Goal: Information Seeking & Learning: Learn about a topic

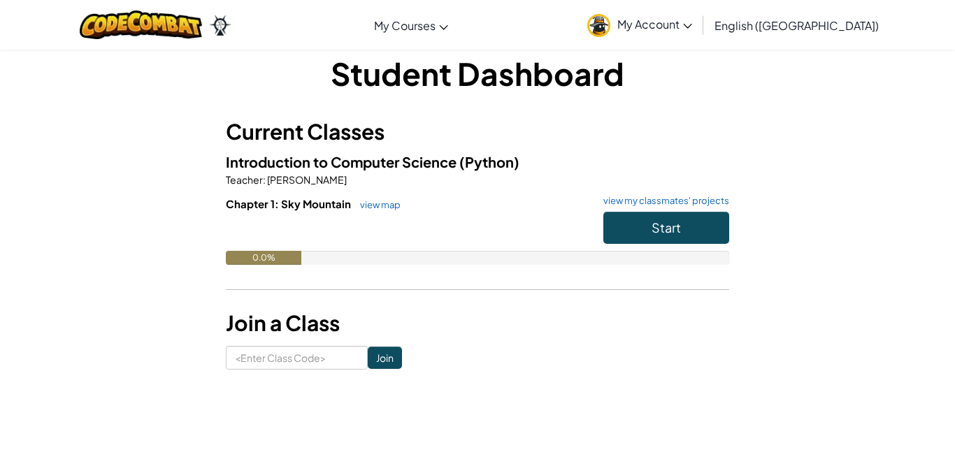
scroll to position [16, 0]
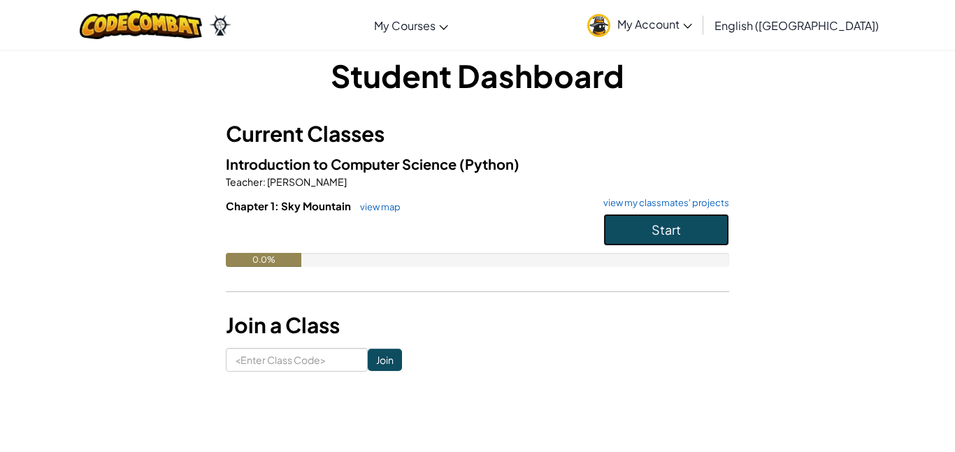
drag, startPoint x: 706, startPoint y: 235, endPoint x: 714, endPoint y: 239, distance: 9.4
click at [714, 239] on button "Start" at bounding box center [666, 230] width 126 height 32
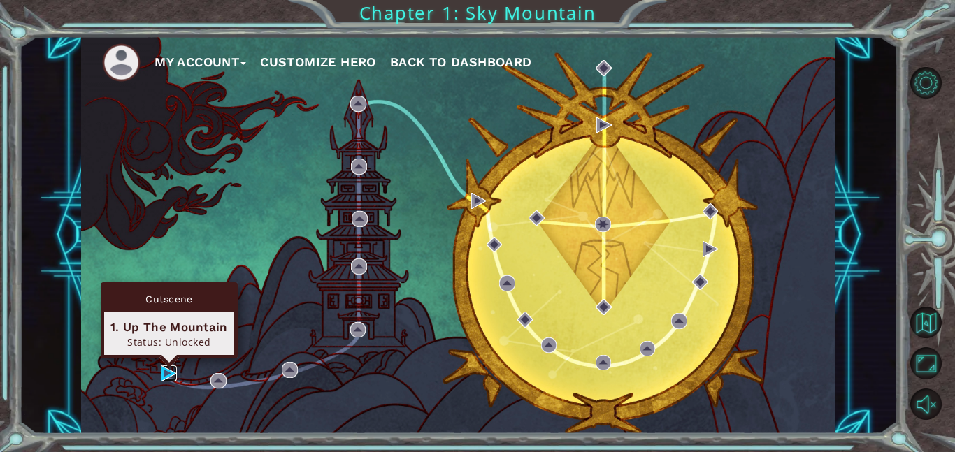
click at [173, 374] on img at bounding box center [169, 374] width 16 height 16
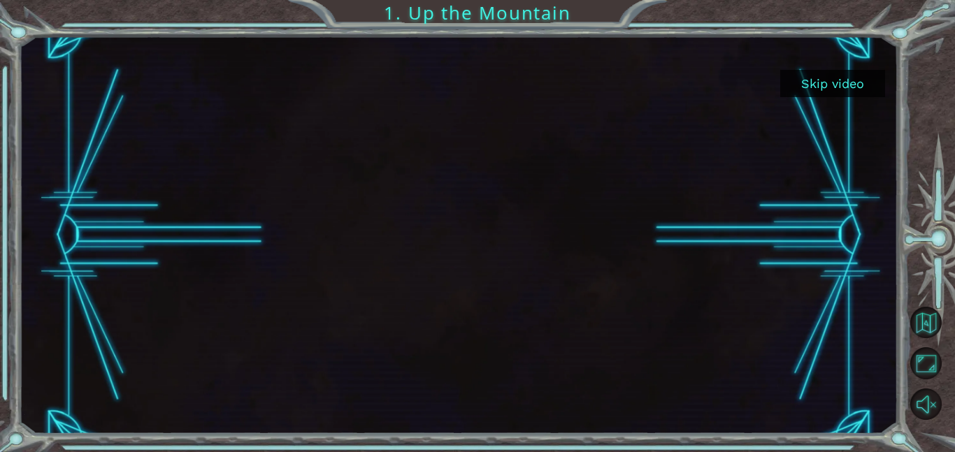
click at [842, 82] on button "Skip video" at bounding box center [832, 83] width 105 height 27
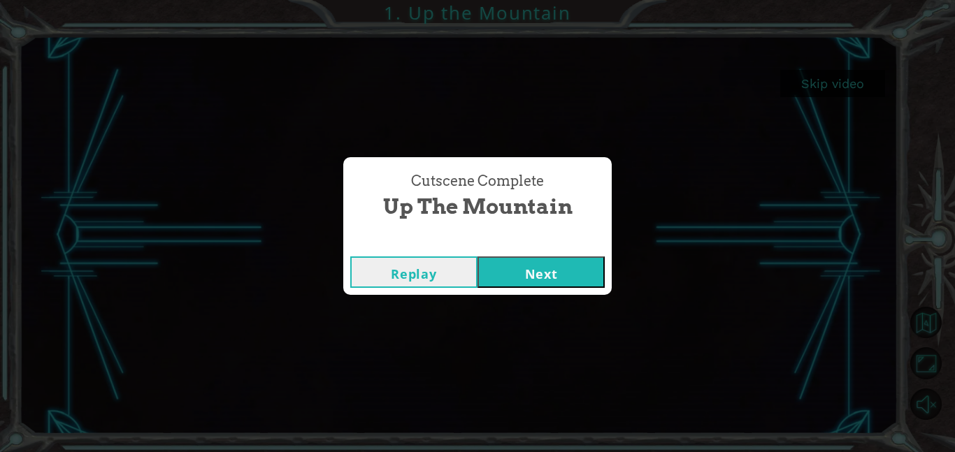
click at [554, 270] on button "Next" at bounding box center [540, 272] width 127 height 31
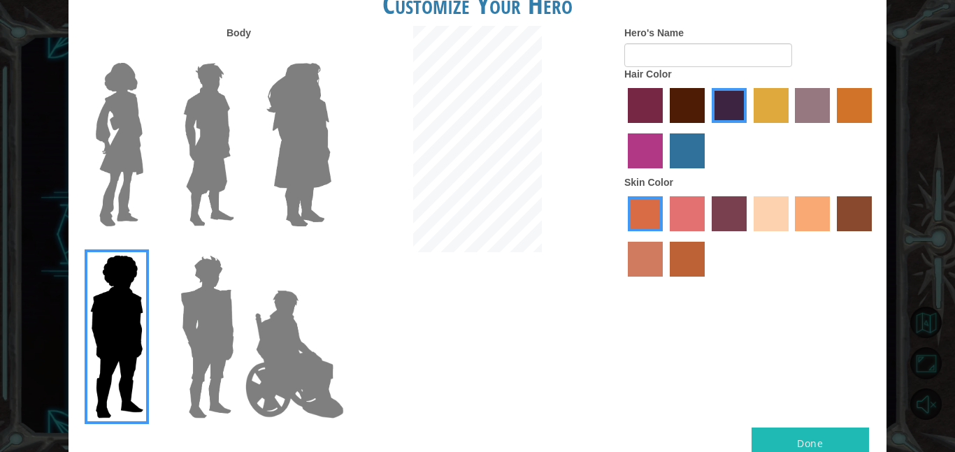
click at [675, 106] on label "maroon hair color" at bounding box center [687, 105] width 35 height 35
click at [665, 128] on input "maroon hair color" at bounding box center [665, 128] width 0 height 0
click at [629, 108] on label "paprika hair color" at bounding box center [645, 105] width 35 height 35
click at [623, 128] on input "paprika hair color" at bounding box center [623, 128] width 0 height 0
click at [675, 113] on label "maroon hair color" at bounding box center [687, 105] width 35 height 35
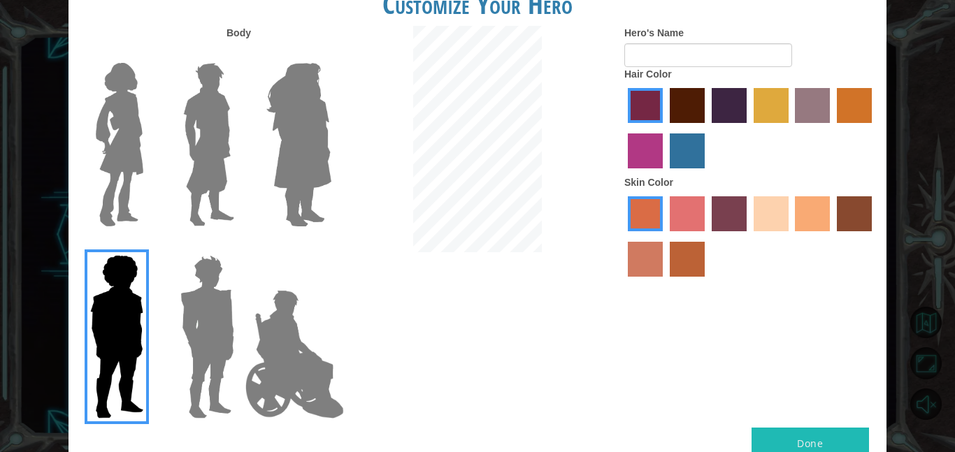
click at [665, 128] on input "maroon hair color" at bounding box center [665, 128] width 0 height 0
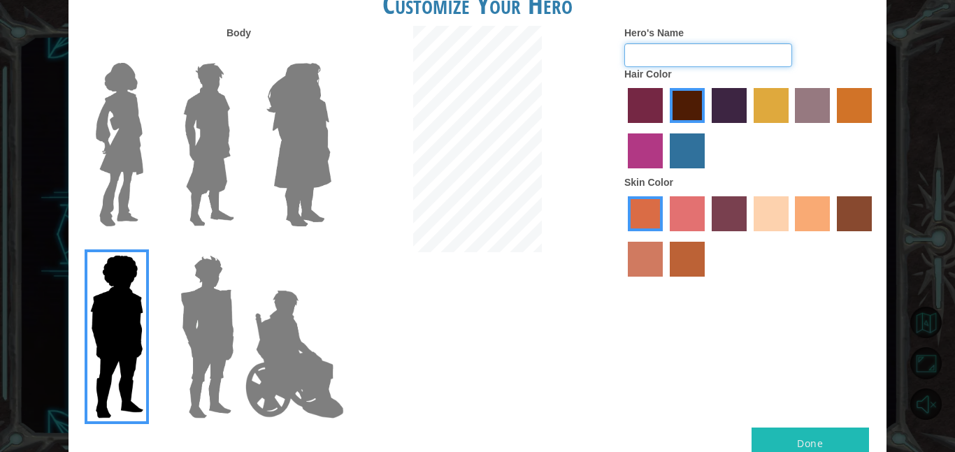
click at [664, 52] on input "Hero's Name" at bounding box center [708, 55] width 168 height 24
type input "S"
type input "7"
click at [696, 105] on label "maroon hair color" at bounding box center [687, 105] width 35 height 35
click at [665, 128] on input "maroon hair color" at bounding box center [665, 128] width 0 height 0
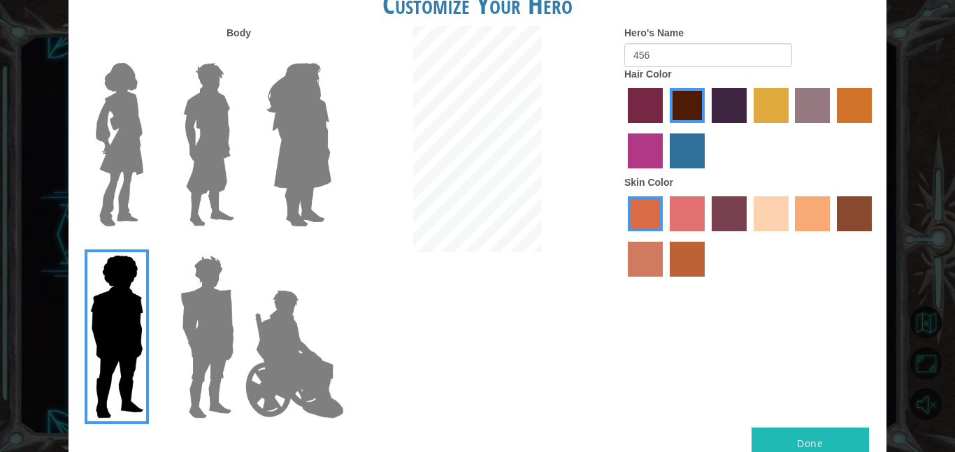
click at [674, 213] on label "froly skin color" at bounding box center [687, 213] width 35 height 35
click at [665, 236] on input "froly skin color" at bounding box center [665, 236] width 0 height 0
click at [634, 215] on label "sorbus skin color" at bounding box center [645, 213] width 35 height 35
click at [623, 236] on input "sorbus skin color" at bounding box center [623, 236] width 0 height 0
click at [684, 250] on label "smoke tree skin color" at bounding box center [687, 259] width 35 height 35
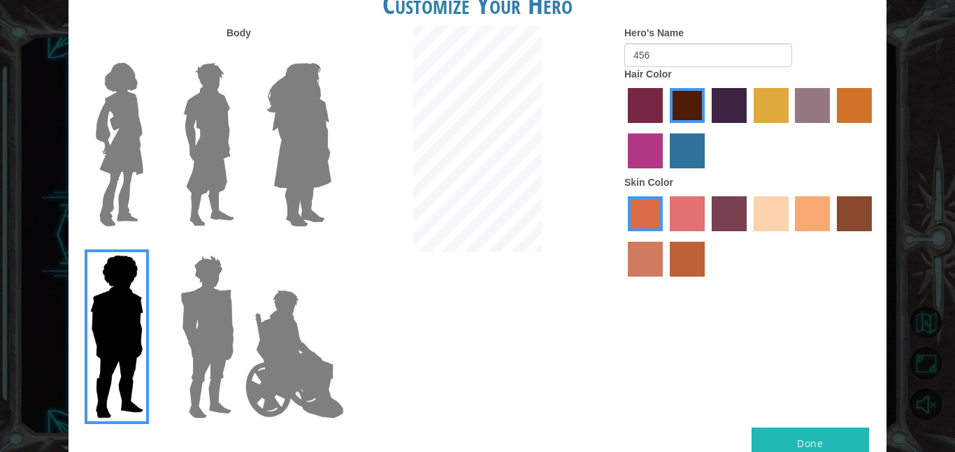
click at [665, 282] on input "smoke tree skin color" at bounding box center [665, 282] width 0 height 0
click at [647, 261] on label "burning sand skin color" at bounding box center [645, 259] width 35 height 35
click at [874, 236] on input "burning sand skin color" at bounding box center [874, 236] width 0 height 0
click at [652, 231] on div at bounding box center [750, 238] width 252 height 91
click at [644, 217] on label "sorbus skin color" at bounding box center [645, 213] width 35 height 35
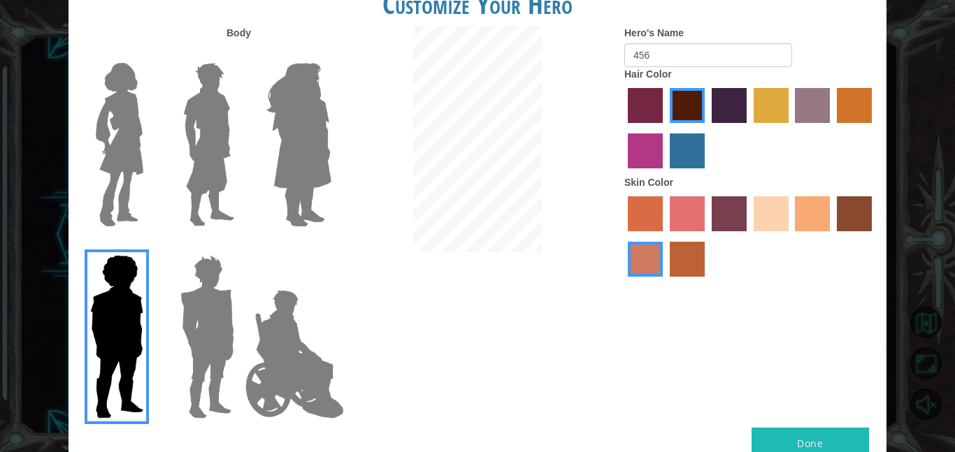
click at [623, 236] on input "sorbus skin color" at bounding box center [623, 236] width 0 height 0
click at [840, 206] on label "karma skin color" at bounding box center [854, 213] width 35 height 35
click at [832, 236] on input "karma skin color" at bounding box center [832, 236] width 0 height 0
click at [806, 217] on label "tacao skin color" at bounding box center [812, 213] width 35 height 35
click at [791, 236] on input "tacao skin color" at bounding box center [791, 236] width 0 height 0
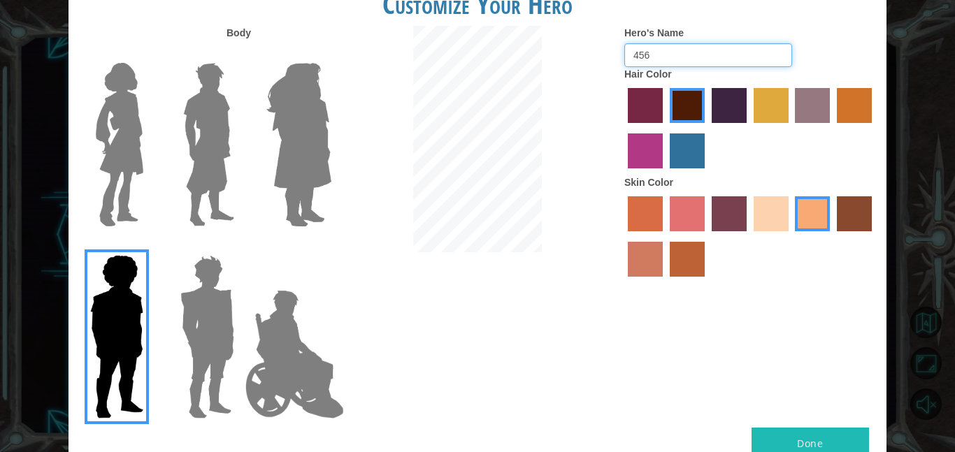
click at [666, 50] on input "456" at bounding box center [708, 55] width 168 height 24
type input "4"
type input "[PERSON_NAME]"
click at [800, 445] on button "Done" at bounding box center [810, 443] width 117 height 31
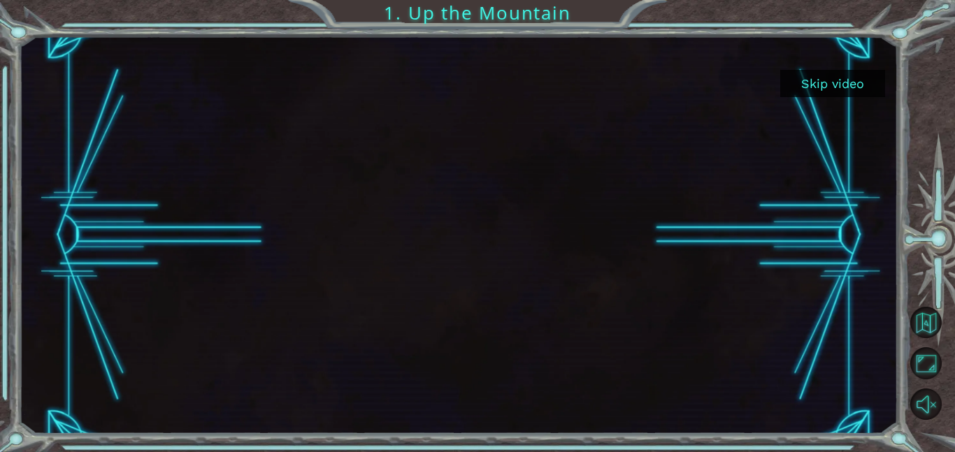
click at [850, 86] on button "Skip video" at bounding box center [832, 83] width 105 height 27
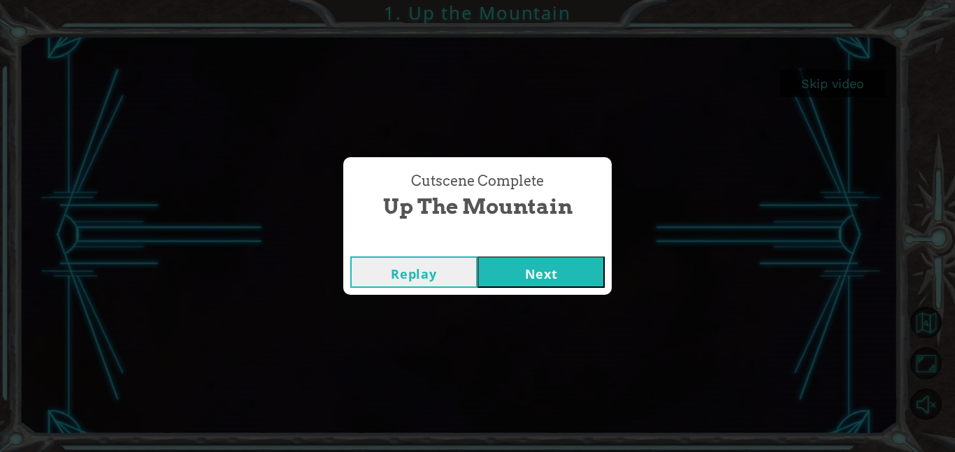
click at [569, 259] on button "Next" at bounding box center [540, 272] width 127 height 31
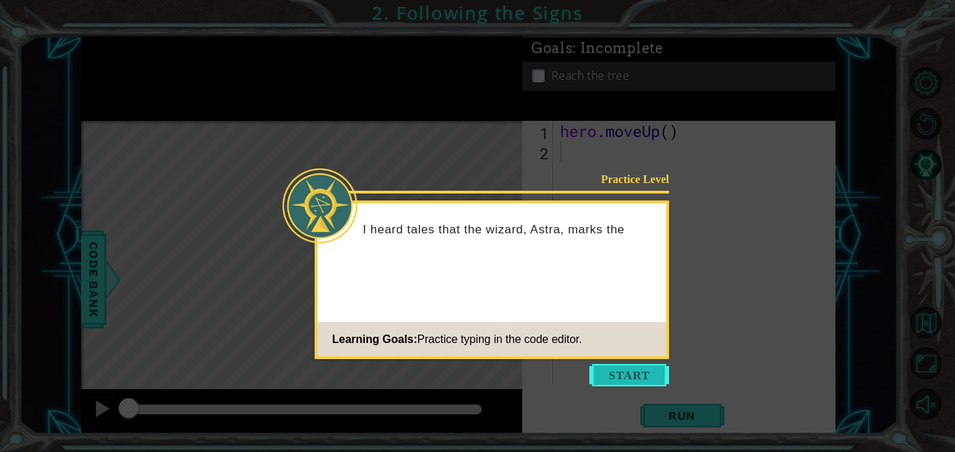
click at [638, 368] on button "Start" at bounding box center [629, 375] width 80 height 22
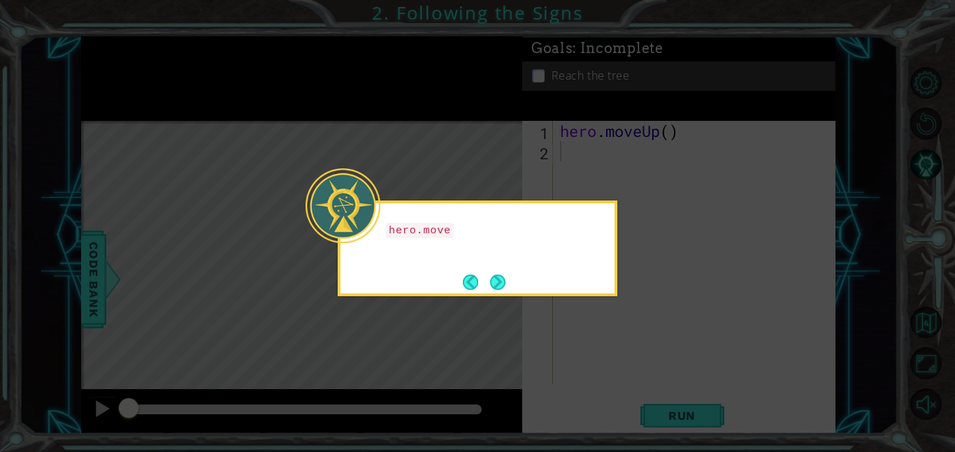
click at [596, 325] on icon at bounding box center [477, 226] width 955 height 452
click at [496, 285] on button "Next" at bounding box center [497, 281] width 25 height 25
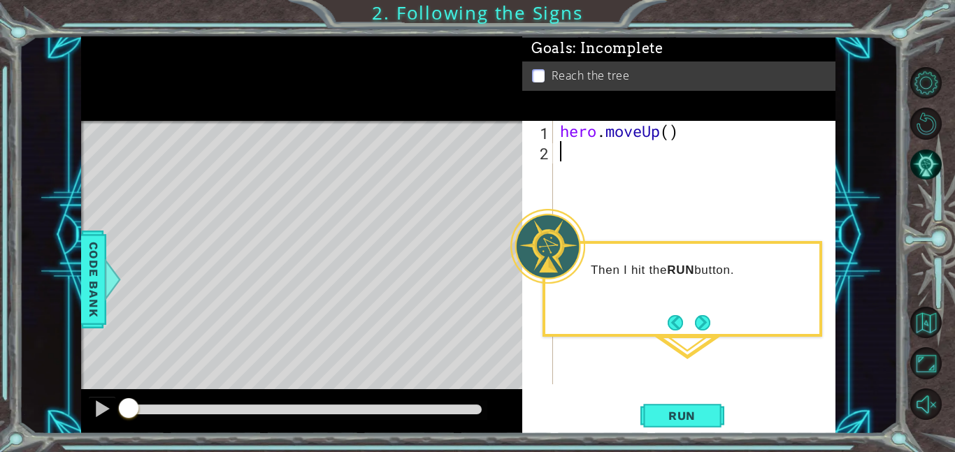
type textarea "hero.moveUp()"
click at [700, 320] on button "Next" at bounding box center [703, 322] width 20 height 20
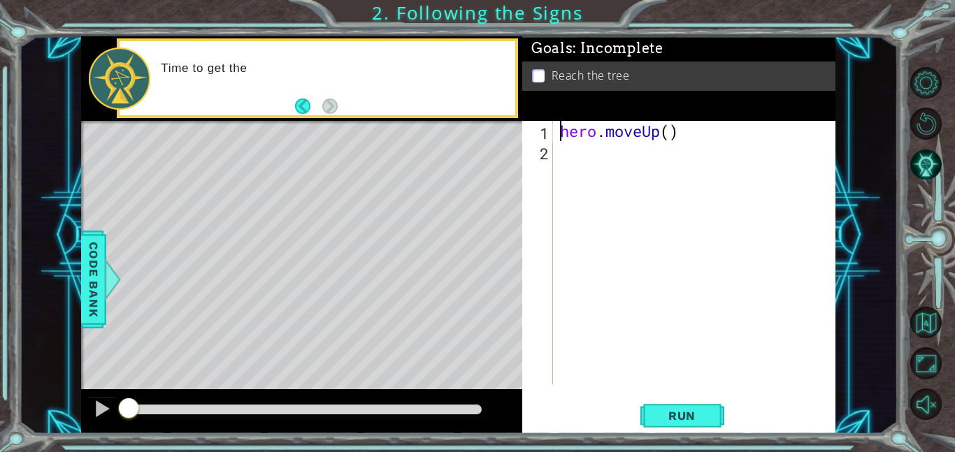
click at [687, 308] on div "hero . moveUp ( )" at bounding box center [698, 273] width 282 height 304
type textarea "j"
type textarea "67"
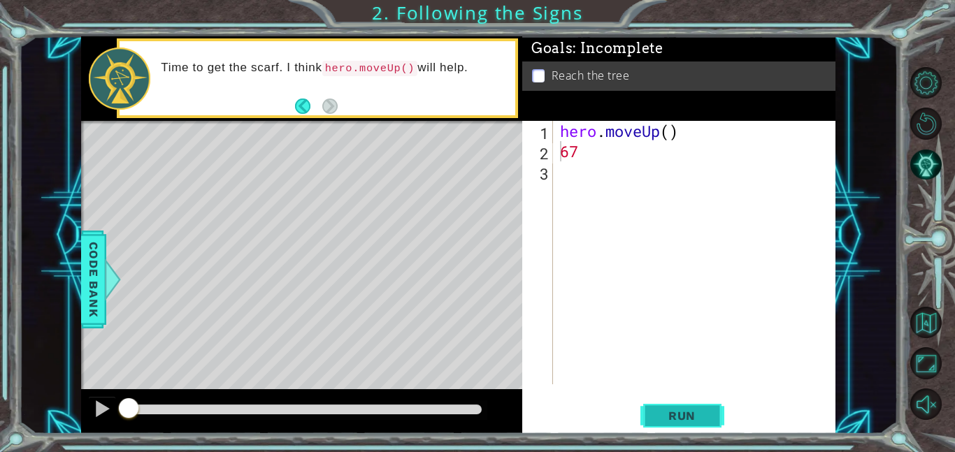
click at [657, 412] on span "Run" at bounding box center [681, 416] width 55 height 14
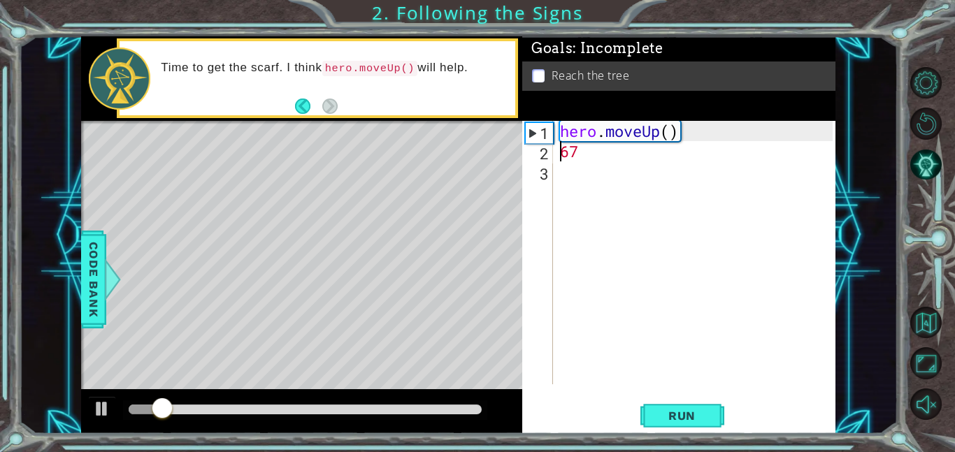
click at [592, 150] on div "hero . moveUp ( ) 67" at bounding box center [698, 273] width 282 height 304
type textarea "6"
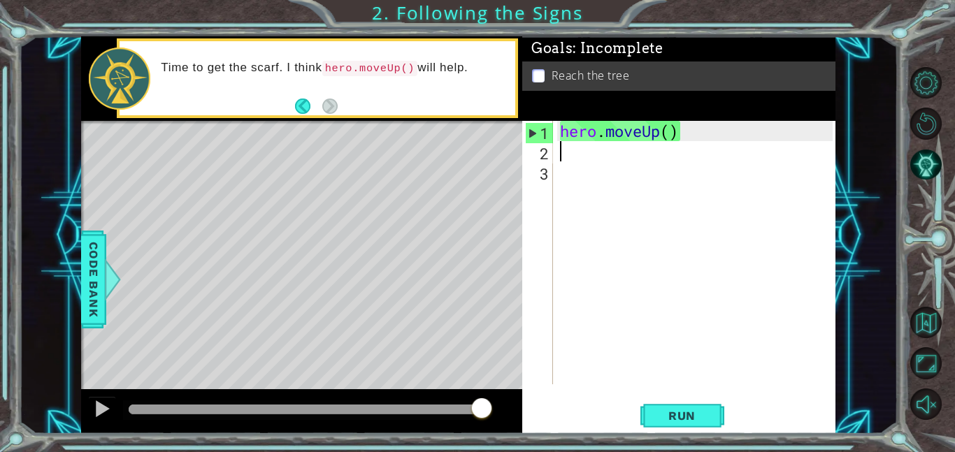
click at [597, 148] on div "hero . moveUp ( )" at bounding box center [698, 273] width 282 height 304
click at [693, 413] on span "Run" at bounding box center [681, 416] width 55 height 14
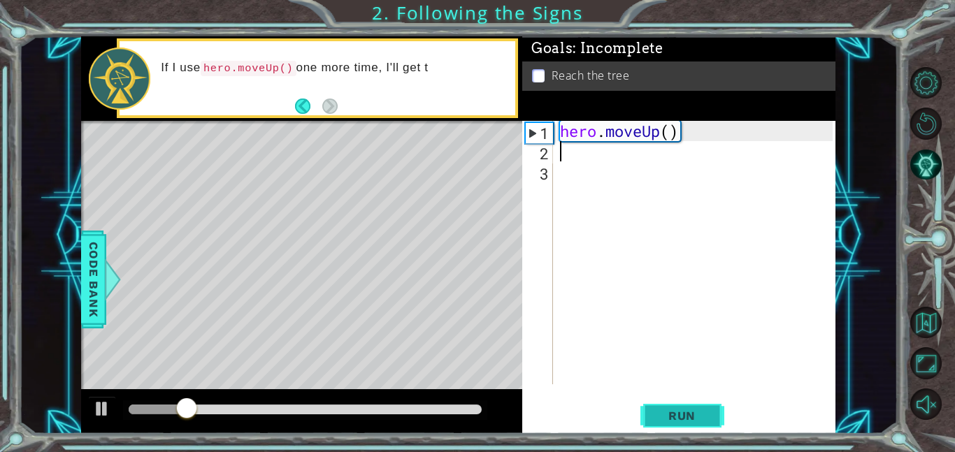
click at [693, 413] on span "Run" at bounding box center [681, 416] width 55 height 14
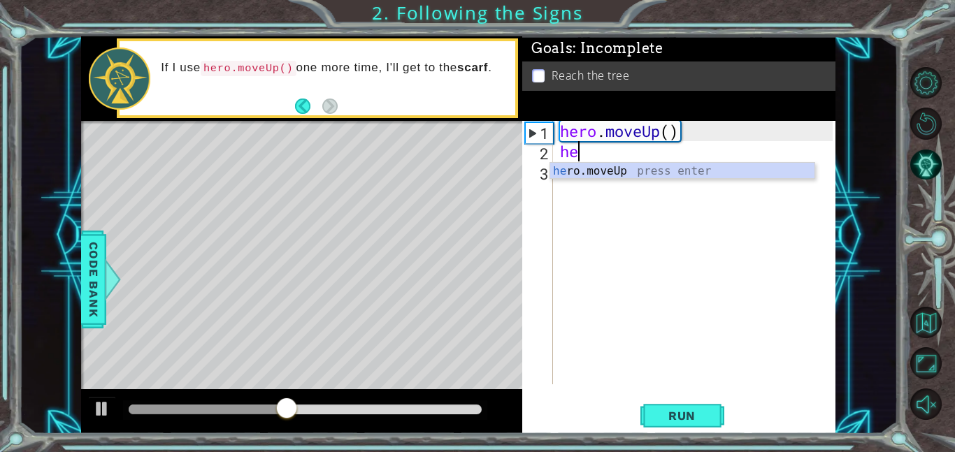
type textarea "her"
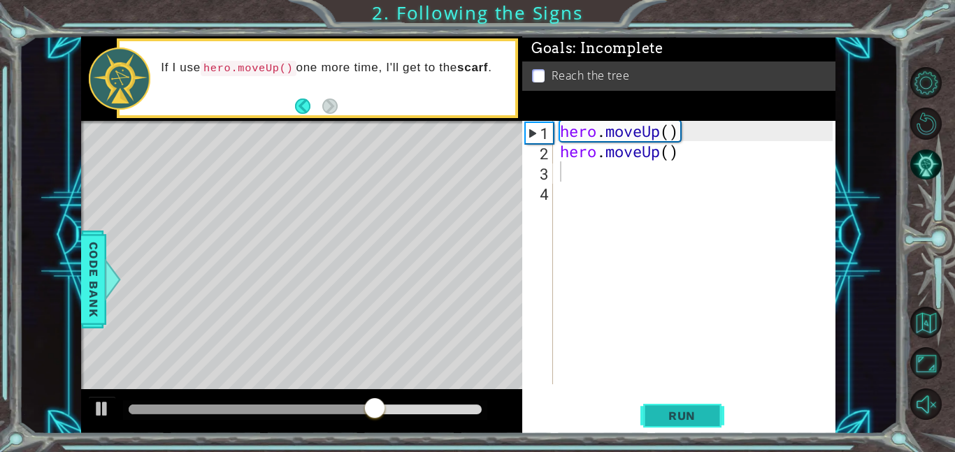
click at [663, 407] on button "Run" at bounding box center [682, 415] width 84 height 31
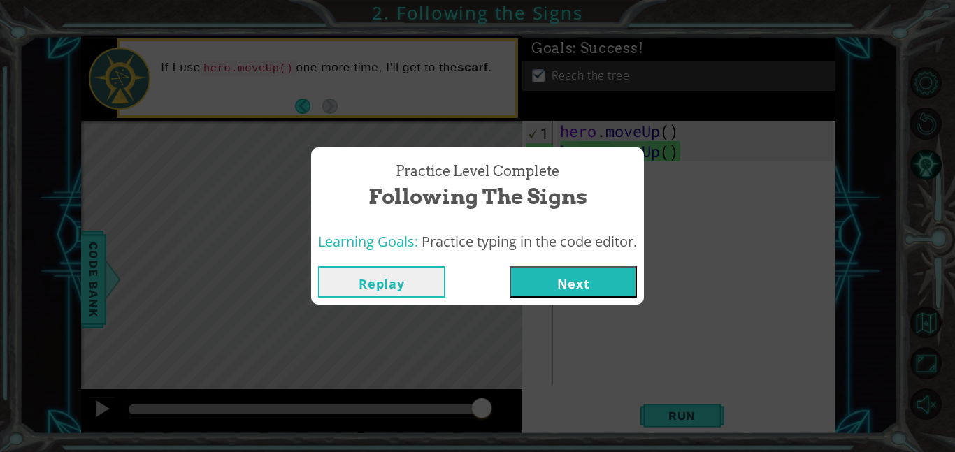
click at [567, 285] on button "Next" at bounding box center [573, 281] width 127 height 31
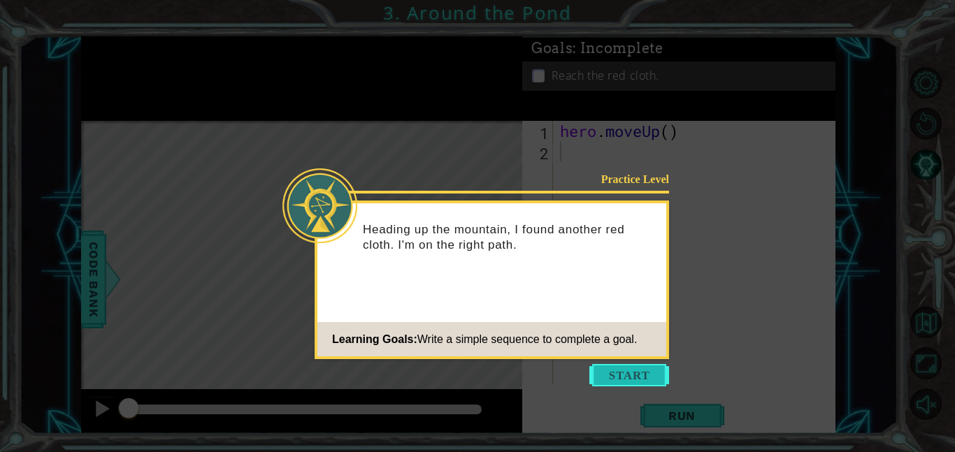
click at [635, 380] on button "Start" at bounding box center [629, 375] width 80 height 22
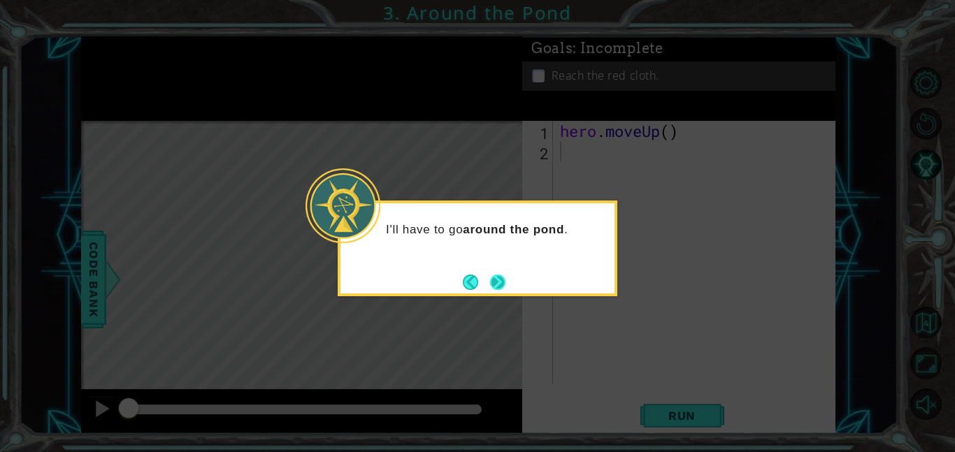
click at [502, 284] on button "Next" at bounding box center [497, 282] width 16 height 16
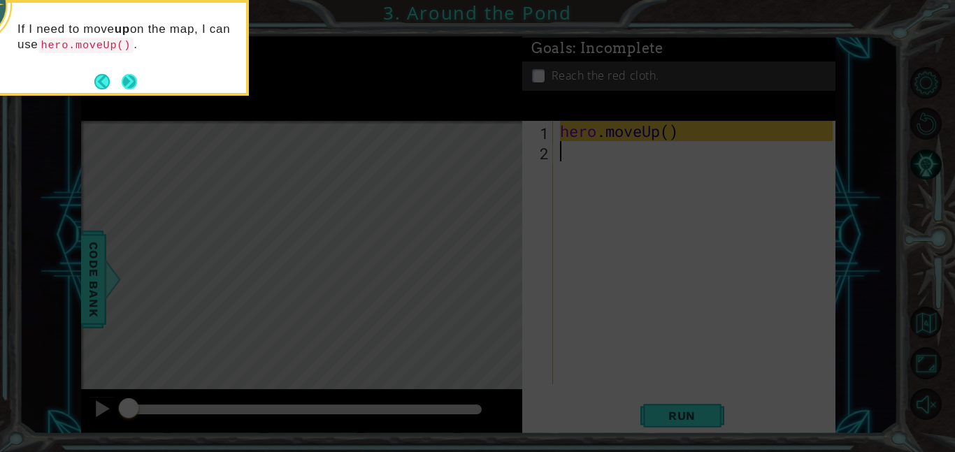
click at [124, 85] on button "Next" at bounding box center [129, 81] width 25 height 25
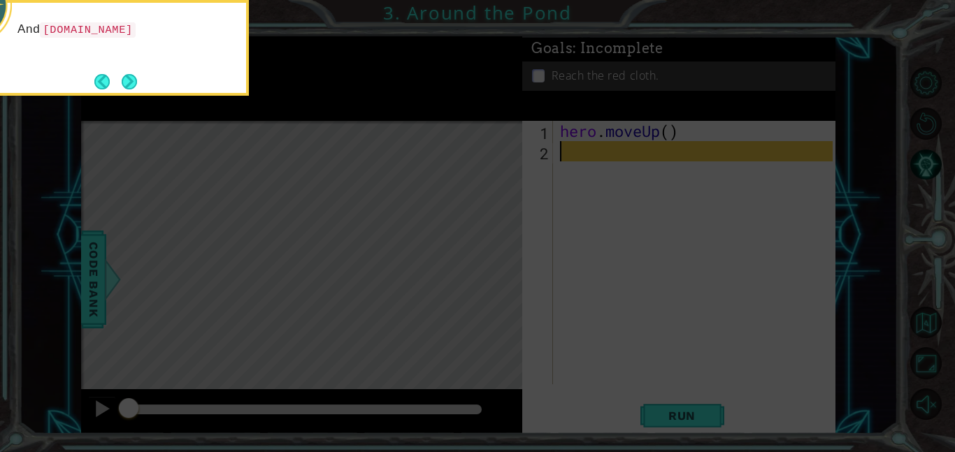
click at [559, 140] on icon at bounding box center [477, 67] width 955 height 769
click at [143, 89] on div "And hero.moveRight() will let me move right on the map. That'll get" at bounding box center [109, 48] width 280 height 96
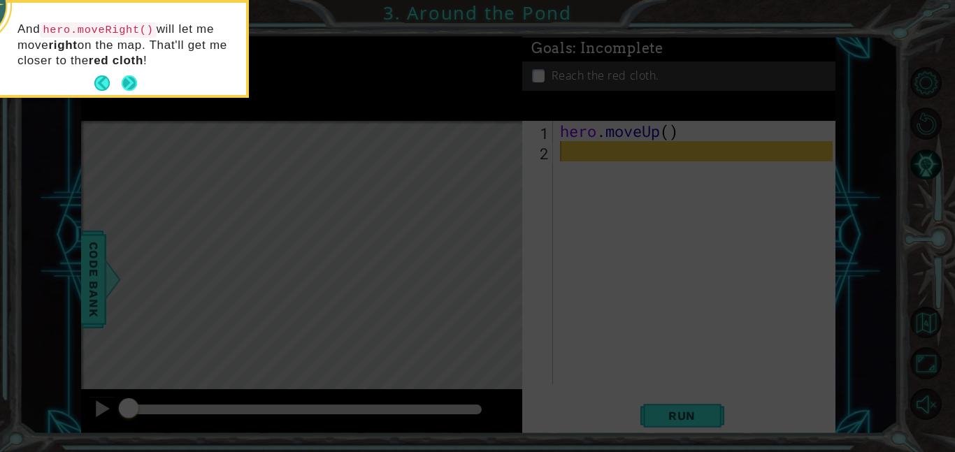
click at [127, 90] on button "Next" at bounding box center [130, 84] width 16 height 16
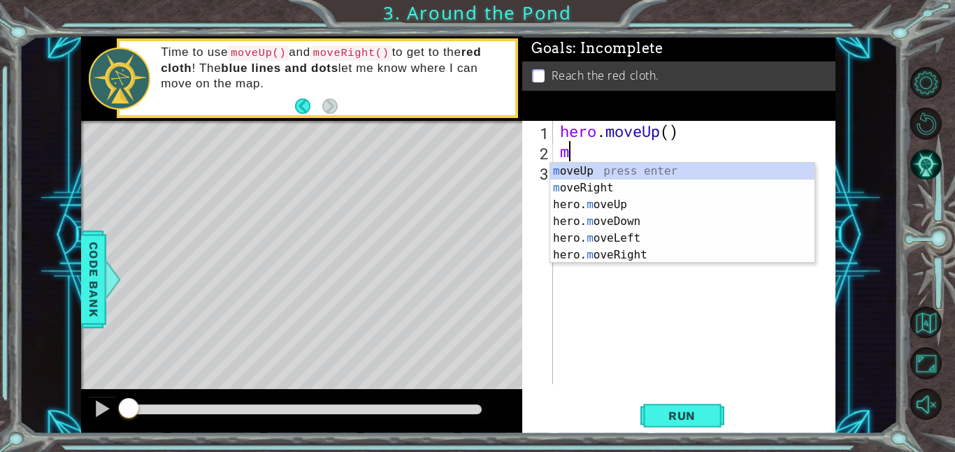
type textarea "mu"
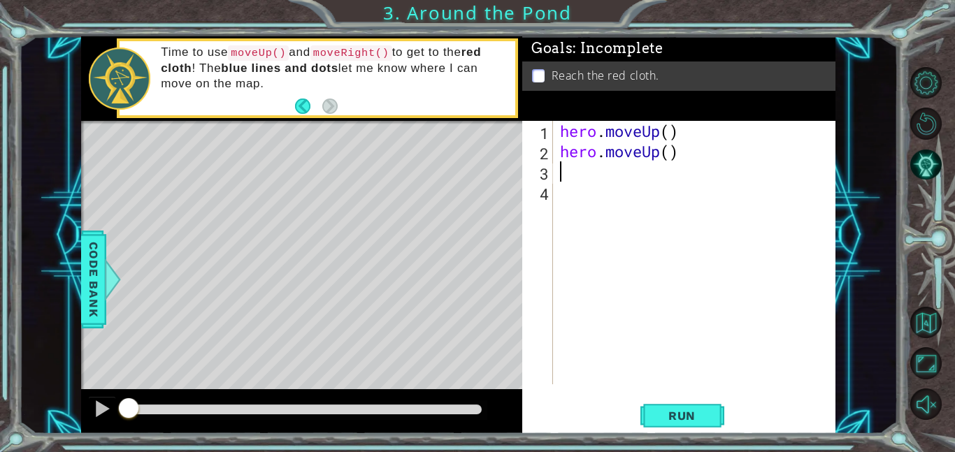
type textarea "m"
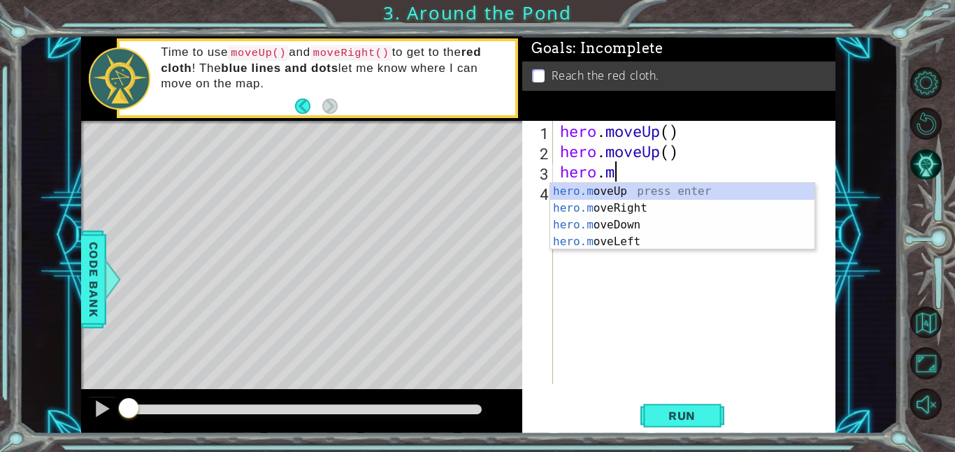
type textarea "hero."
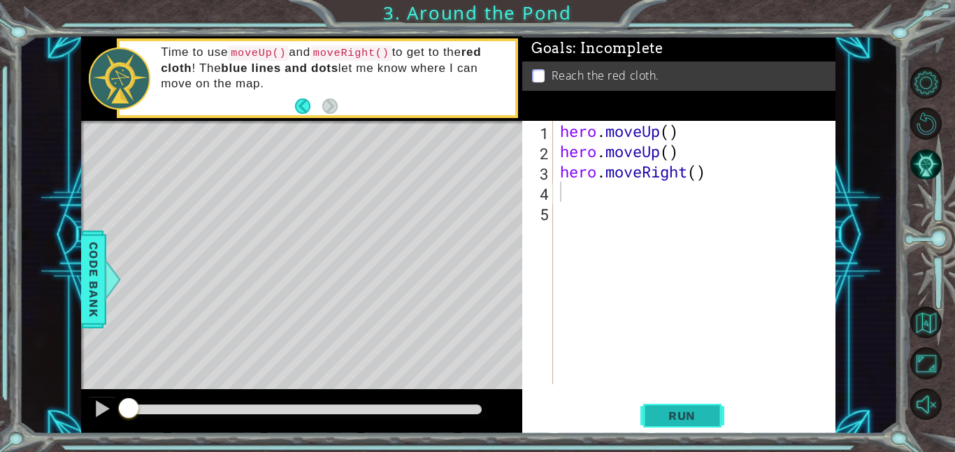
click at [666, 419] on span "Run" at bounding box center [681, 416] width 55 height 14
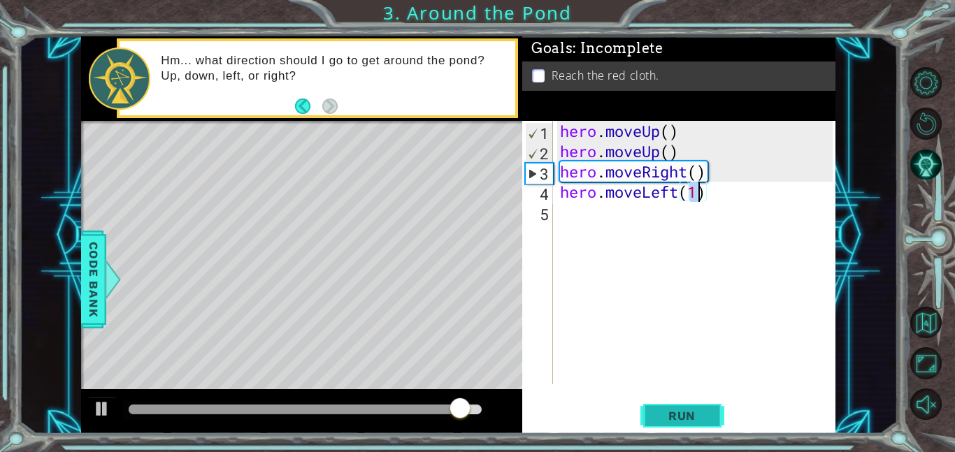
click at [685, 417] on span "Run" at bounding box center [681, 416] width 55 height 14
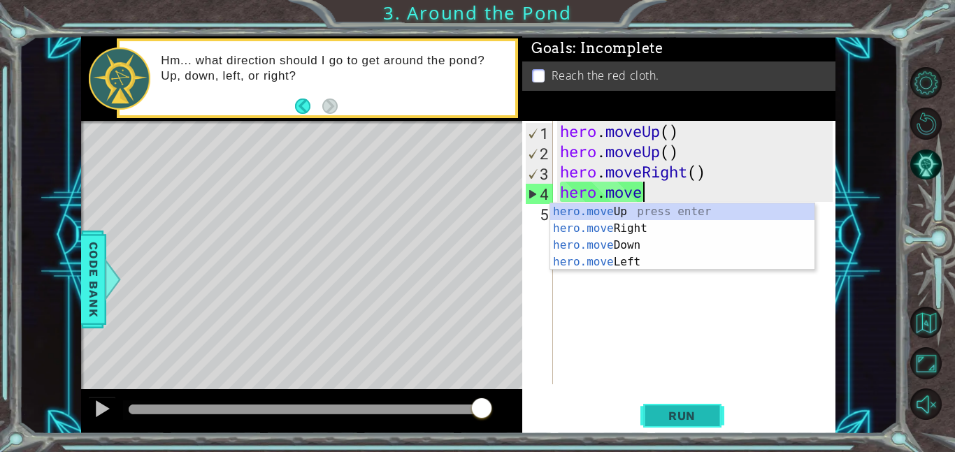
scroll to position [0, 3]
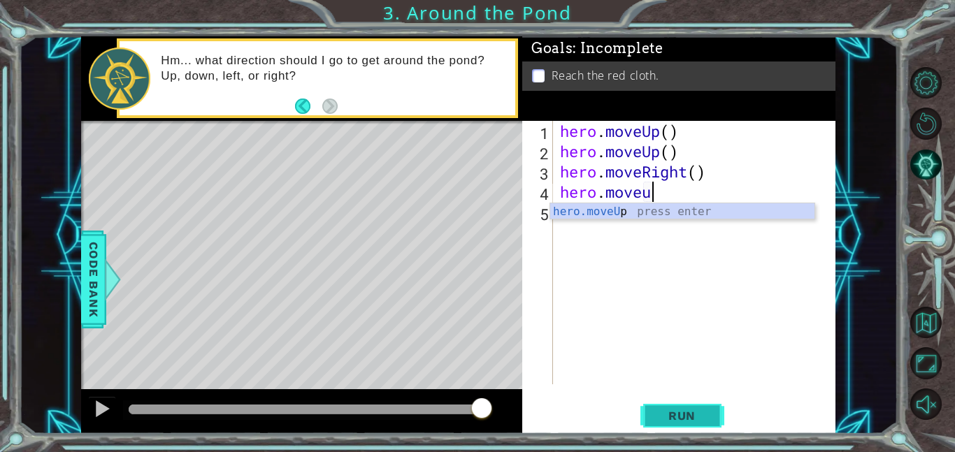
type textarea "hero.moveup"
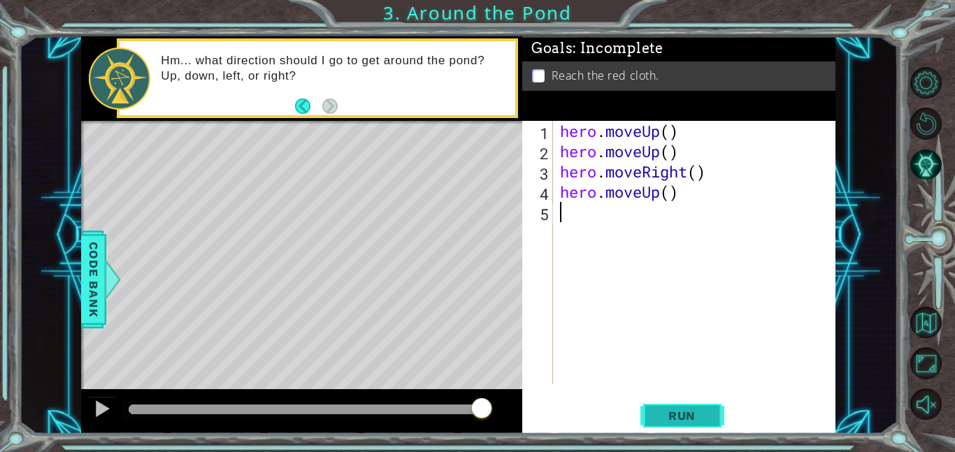
click at [699, 413] on span "Run" at bounding box center [681, 416] width 55 height 14
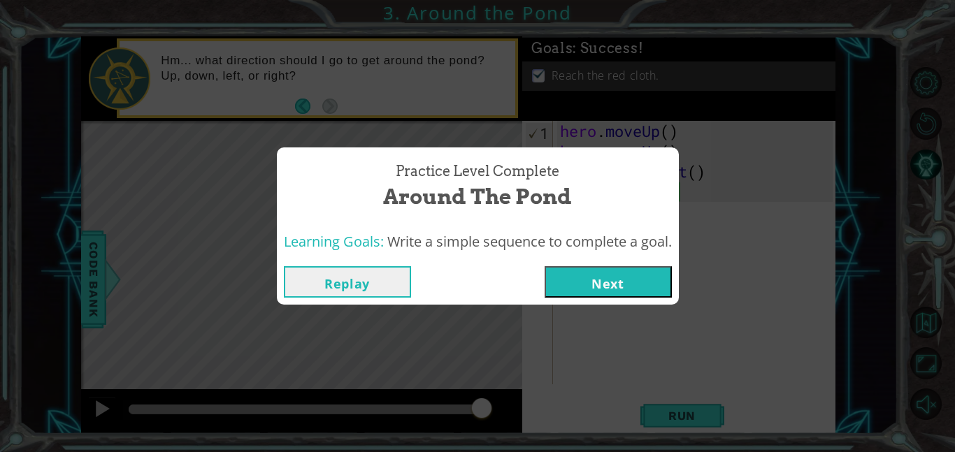
click at [596, 281] on button "Next" at bounding box center [608, 281] width 127 height 31
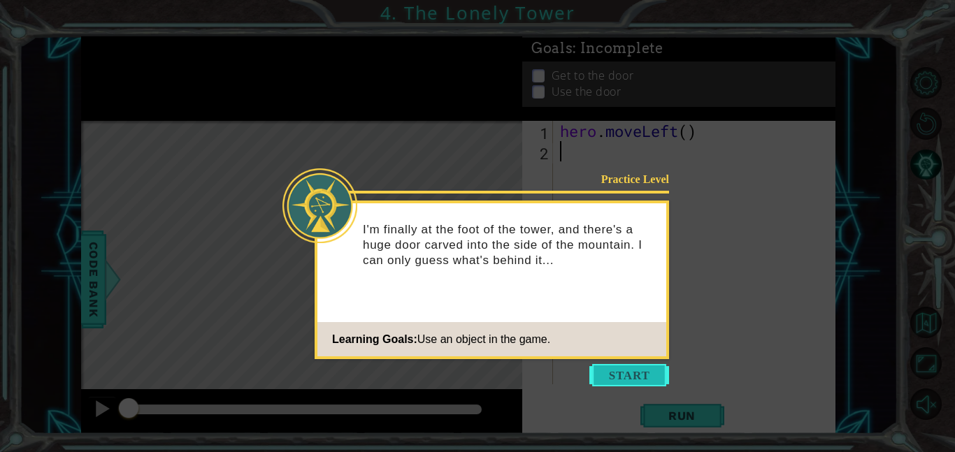
click at [632, 371] on button "Start" at bounding box center [629, 375] width 80 height 22
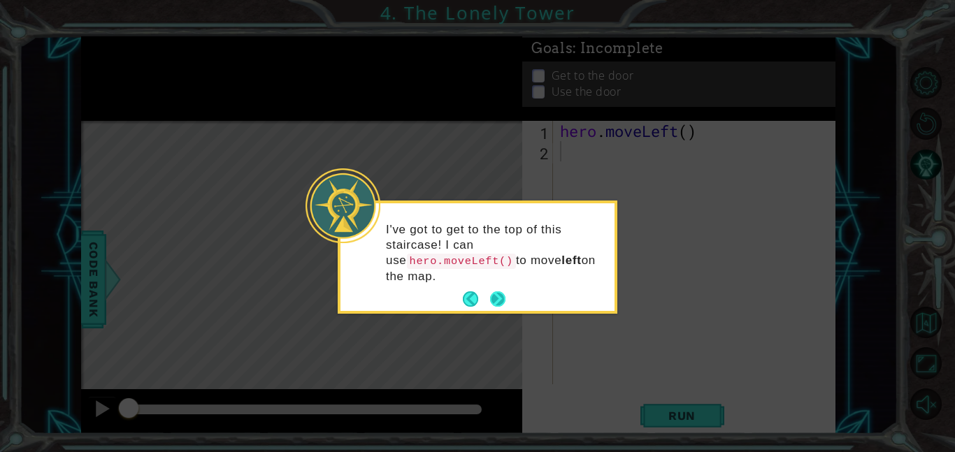
click at [497, 302] on button "Next" at bounding box center [498, 299] width 24 height 24
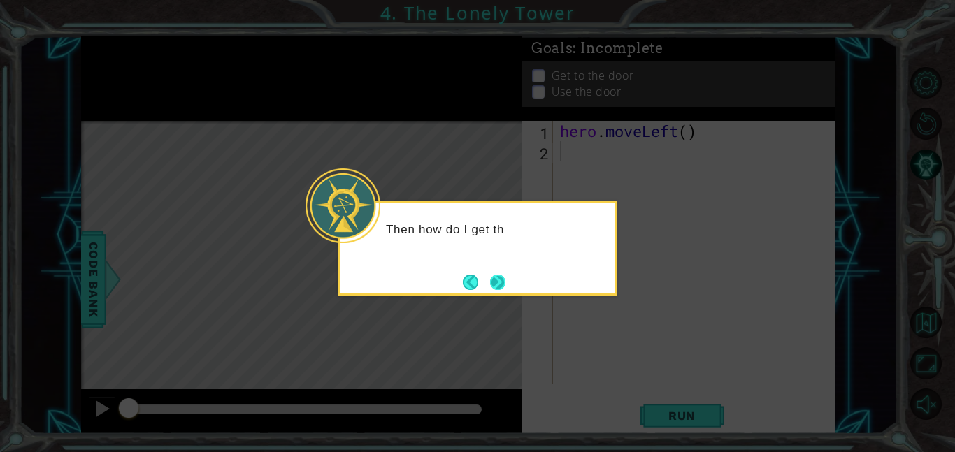
click at [496, 279] on button "Next" at bounding box center [497, 282] width 26 height 26
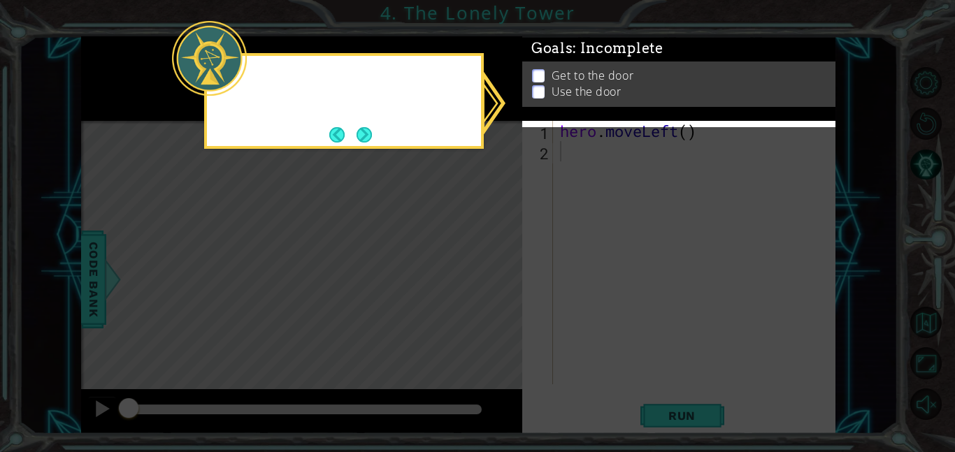
click at [496, 279] on icon at bounding box center [477, 226] width 955 height 452
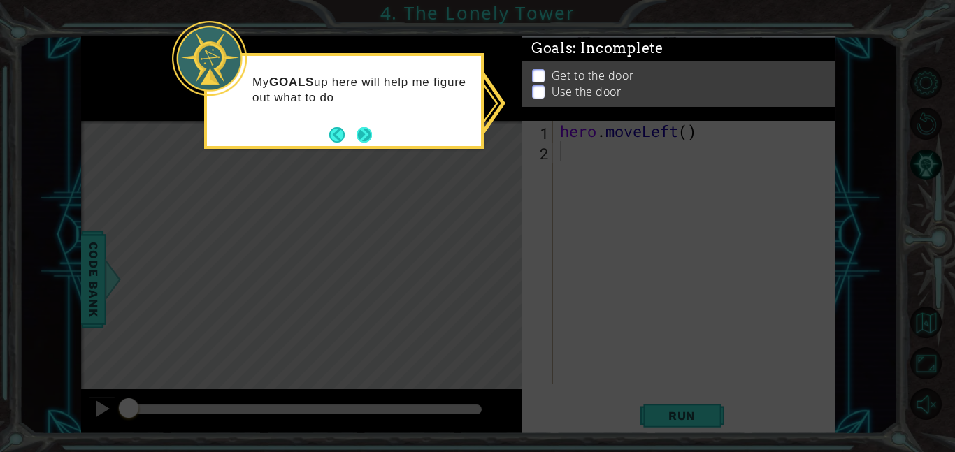
click at [361, 133] on button "Next" at bounding box center [364, 135] width 22 height 22
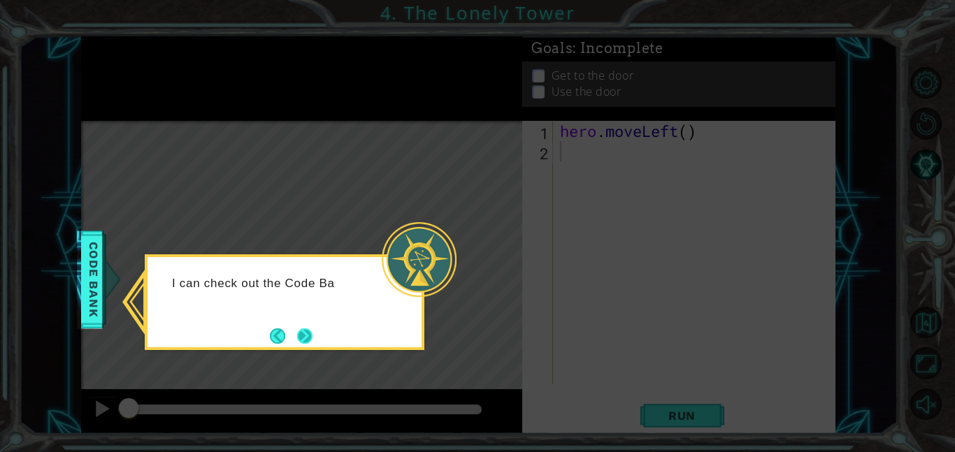
click at [301, 333] on button "Next" at bounding box center [305, 336] width 16 height 16
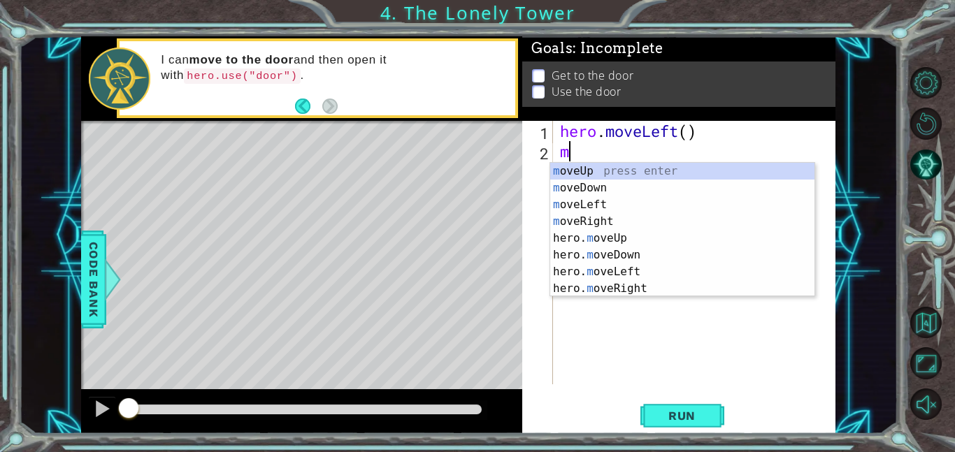
type textarea "mo"
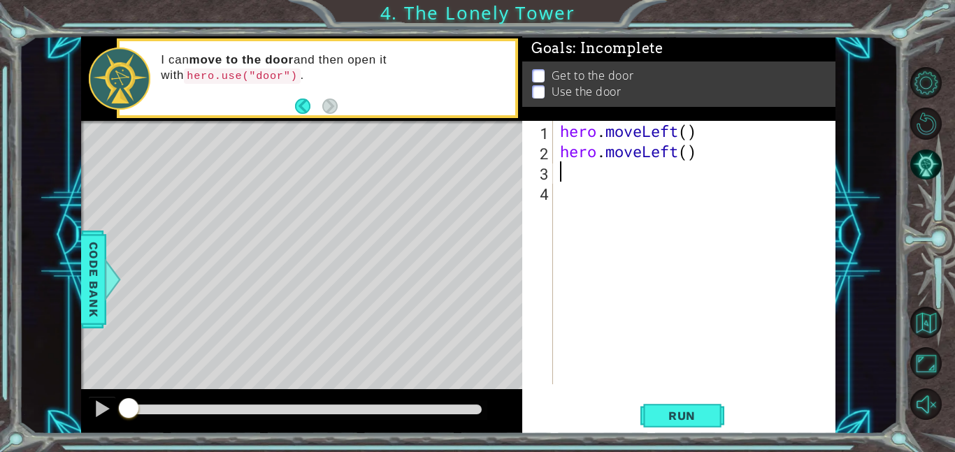
type textarea "m"
type textarea "hero.moveUp()"
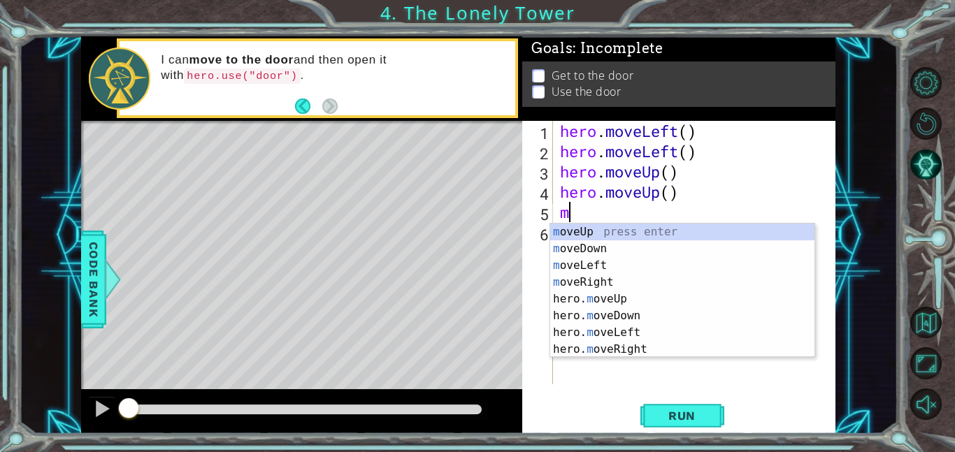
type textarea "mo"
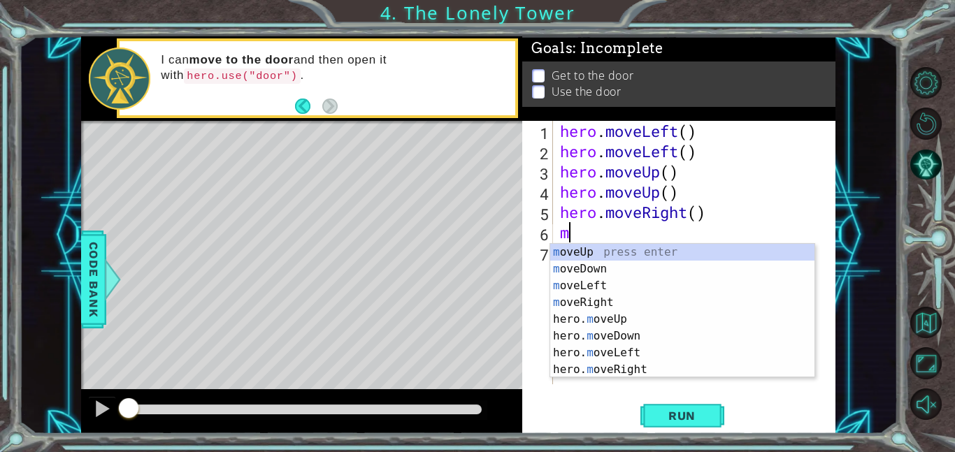
type textarea "mo"
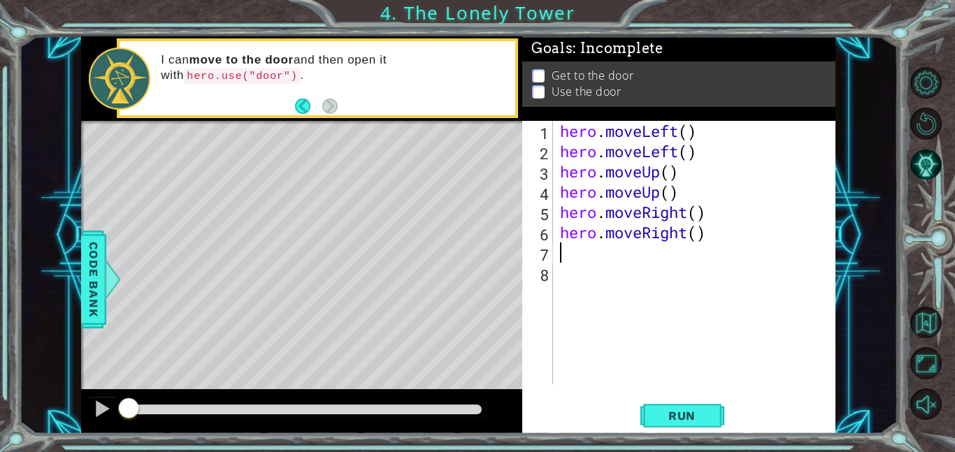
type textarea "hero.moveRight()"
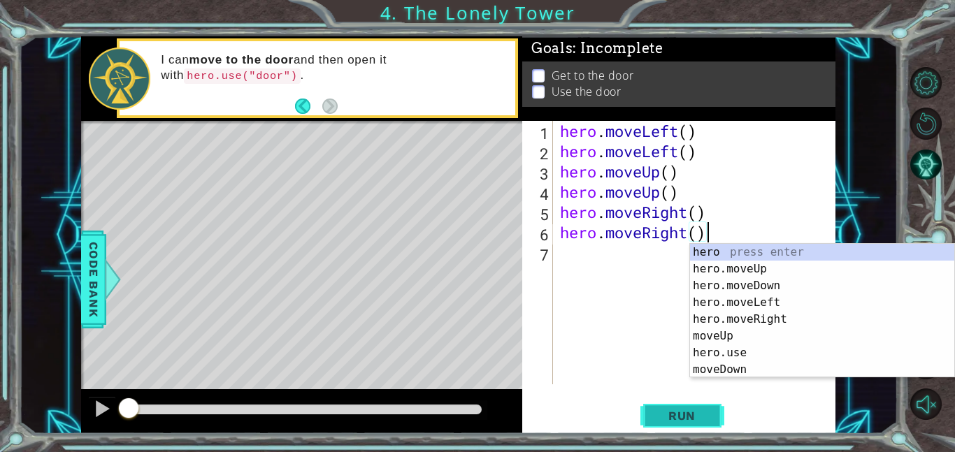
type textarea "hero.moveRight()"
click at [691, 429] on button "Run" at bounding box center [682, 415] width 84 height 31
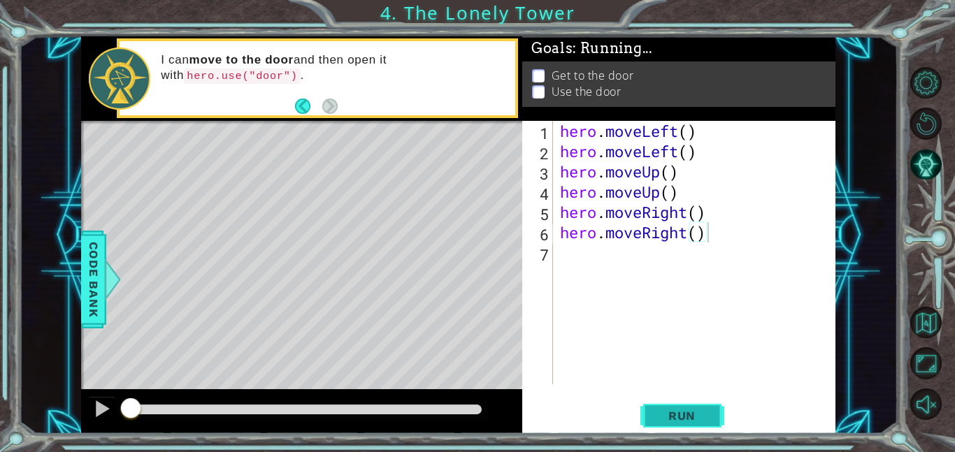
click at [690, 424] on button "Run" at bounding box center [682, 415] width 84 height 31
click at [685, 410] on span "Run" at bounding box center [681, 416] width 55 height 14
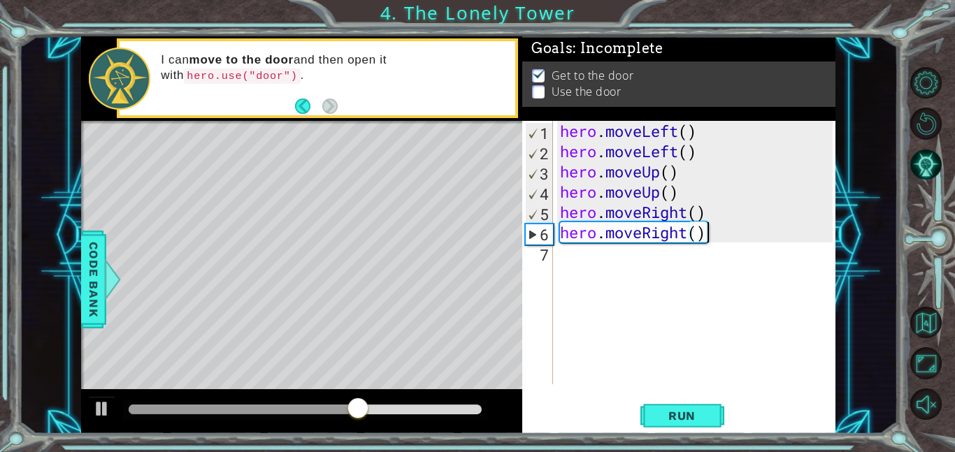
click at [596, 245] on div "hero . moveLeft ( ) hero . moveLeft ( ) hero . moveUp ( ) hero . moveUp ( ) her…" at bounding box center [698, 273] width 282 height 304
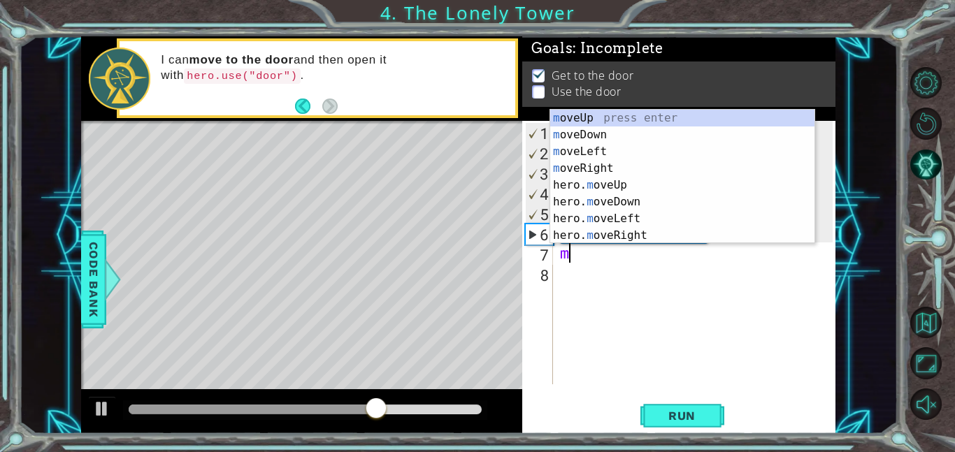
type textarea "mo"
click at [577, 187] on div "mo veUp press enter mo veDown press enter mo veLeft press enter mo veRight pres…" at bounding box center [682, 194] width 264 height 168
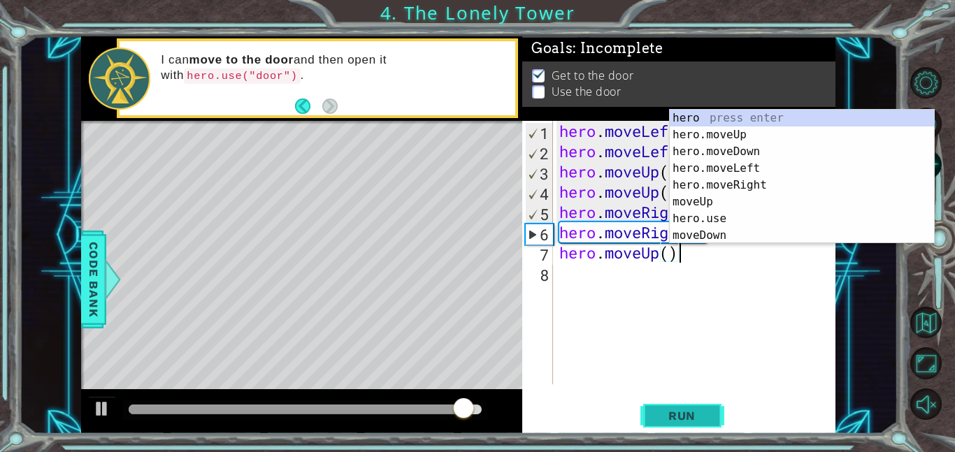
type textarea "hero.moveUp()"
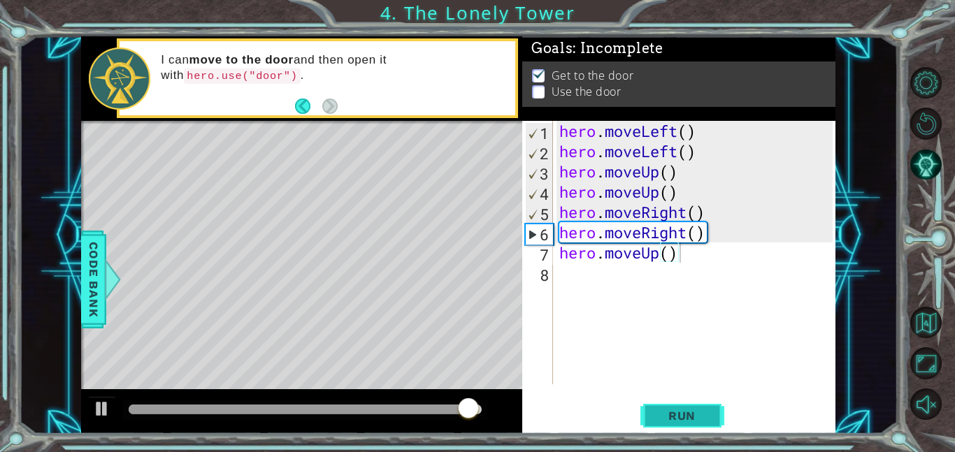
click at [670, 417] on span "Run" at bounding box center [681, 416] width 55 height 14
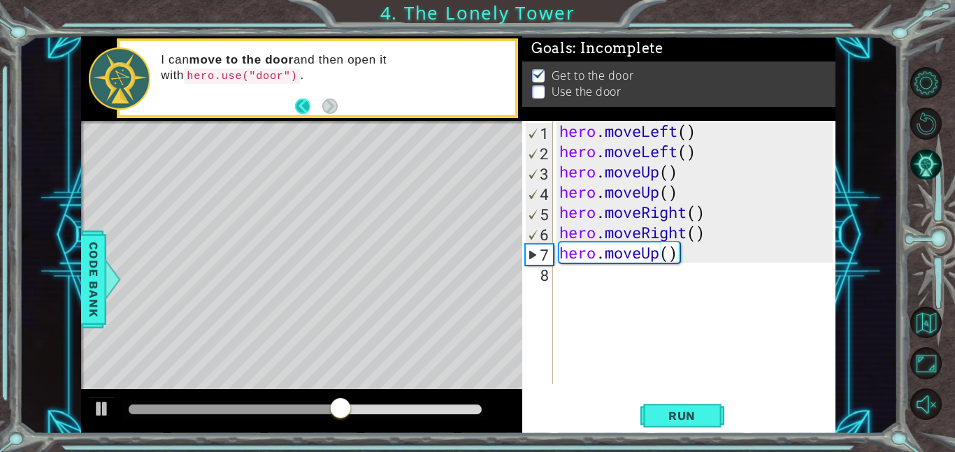
click at [303, 101] on button "Back" at bounding box center [308, 106] width 27 height 15
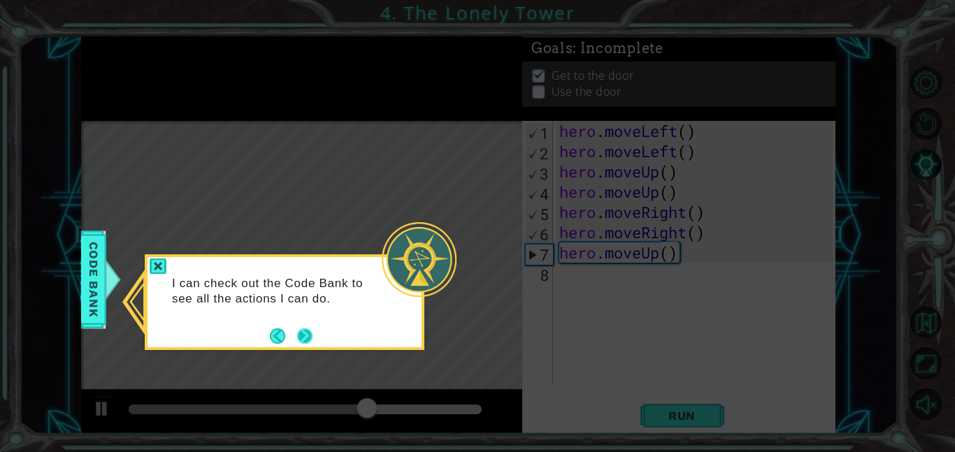
click at [307, 345] on button "Next" at bounding box center [305, 336] width 22 height 22
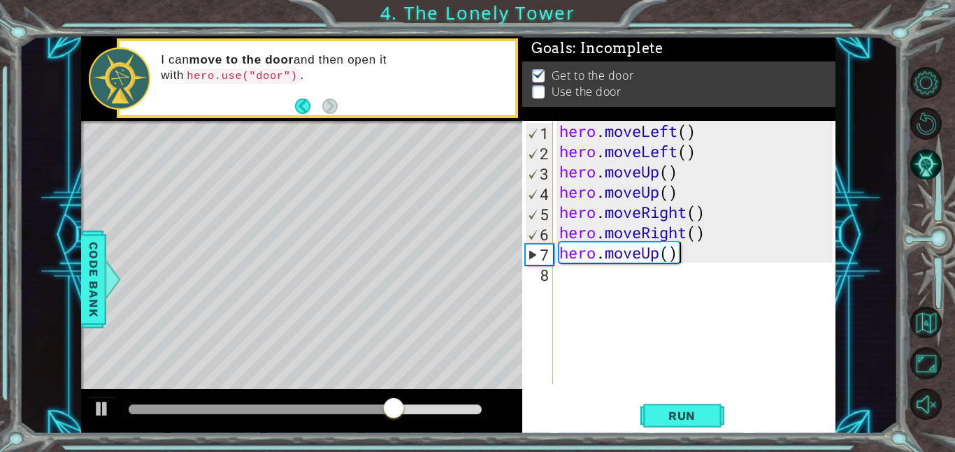
click at [693, 258] on div "hero . moveLeft ( ) hero . moveLeft ( ) hero . moveUp ( ) hero . moveUp ( ) her…" at bounding box center [697, 273] width 283 height 304
type textarea "h"
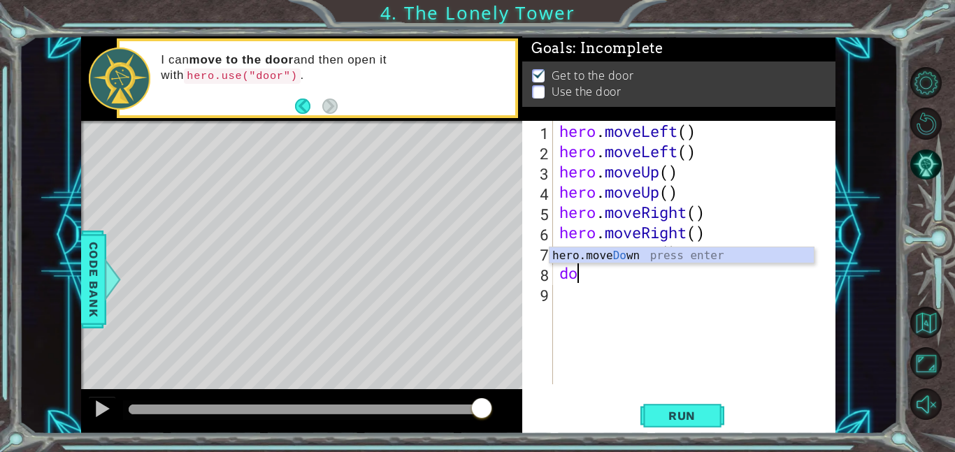
type textarea "d"
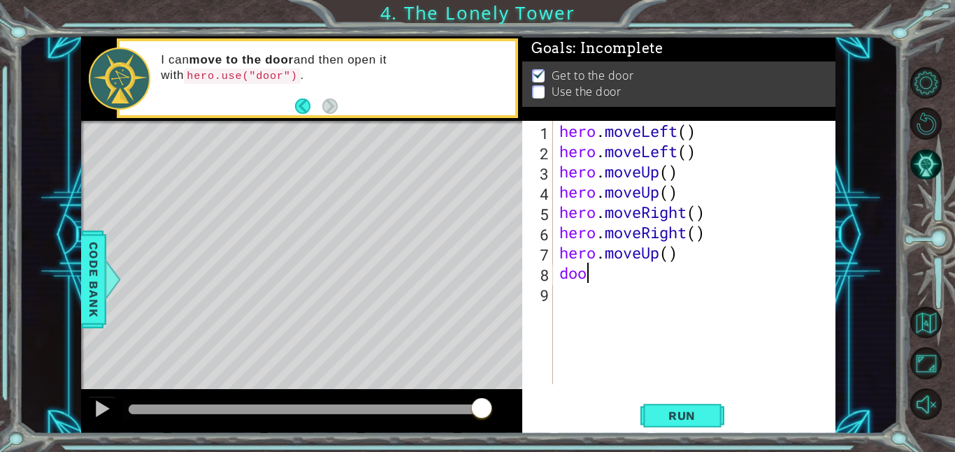
type textarea "door"
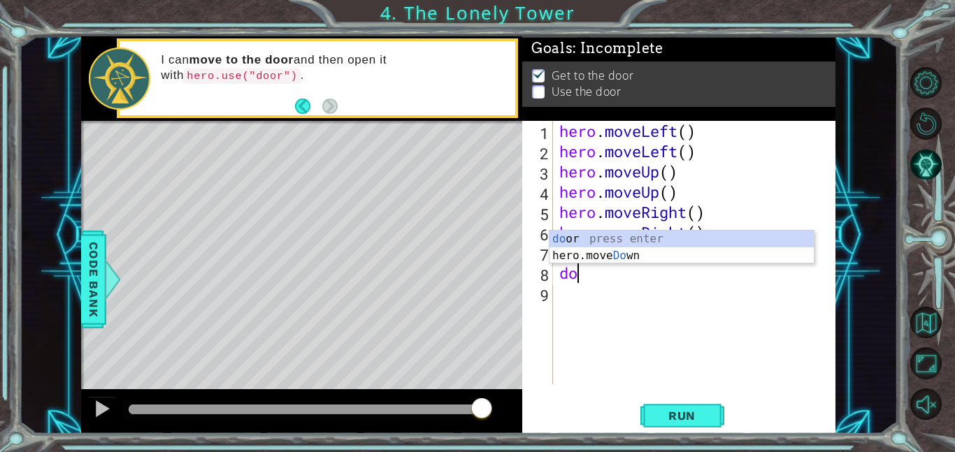
type textarea "d"
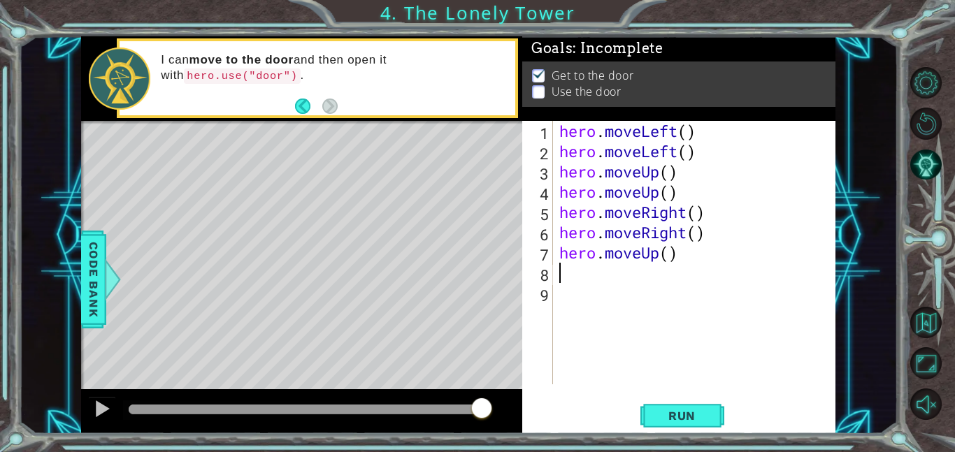
type textarea "hero.moveUp()"
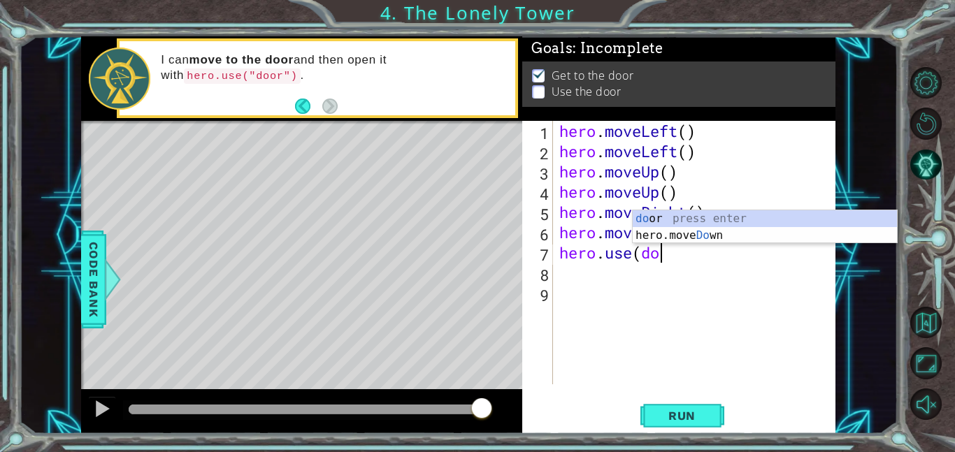
scroll to position [0, 4]
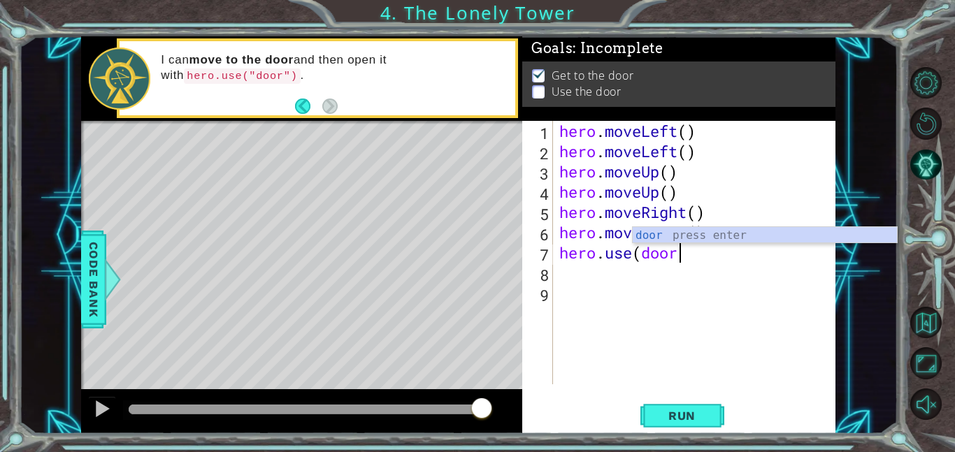
type textarea "hero.use(door)"
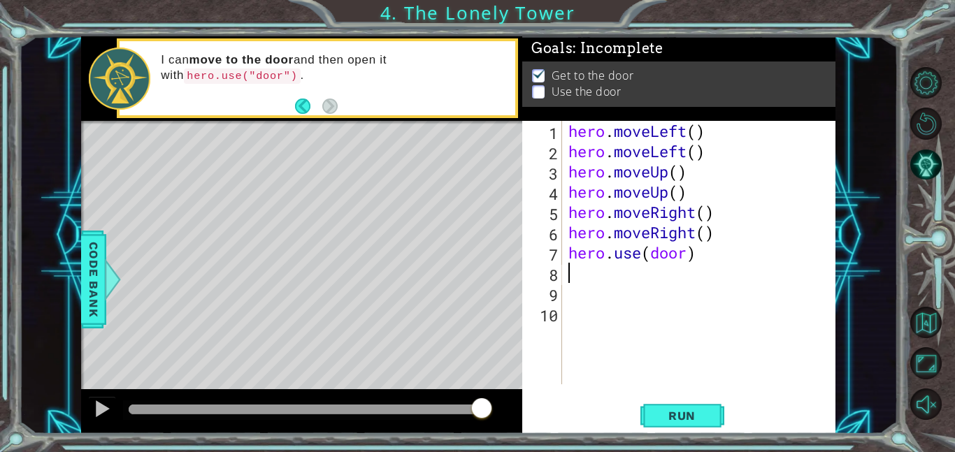
scroll to position [0, 0]
click at [702, 406] on button "Run" at bounding box center [682, 415] width 84 height 31
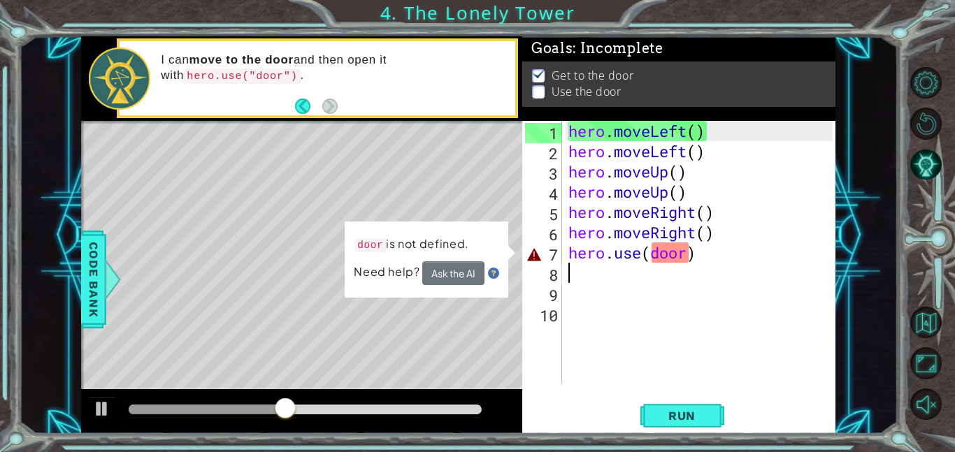
click at [657, 254] on div "hero . moveLeft ( ) hero . moveLeft ( ) hero . moveUp ( ) hero . moveUp ( ) her…" at bounding box center [703, 273] width 274 height 304
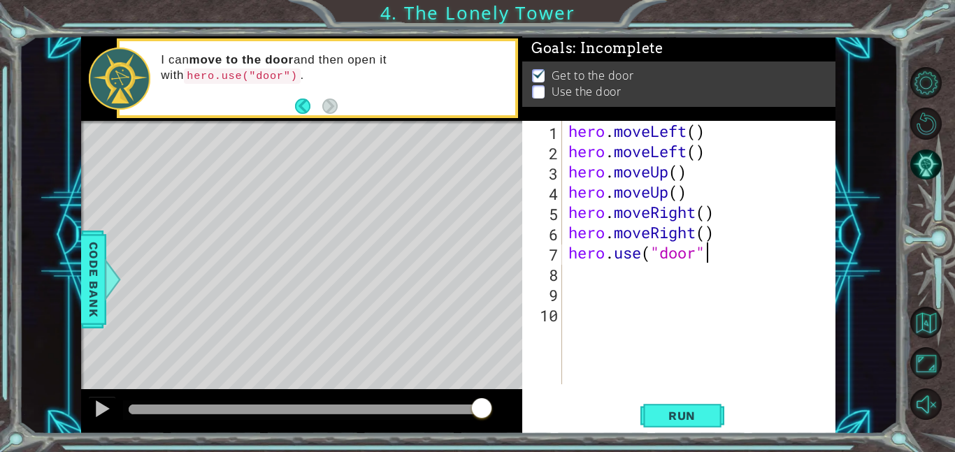
scroll to position [0, 6]
type textarea "hero.use("door")"
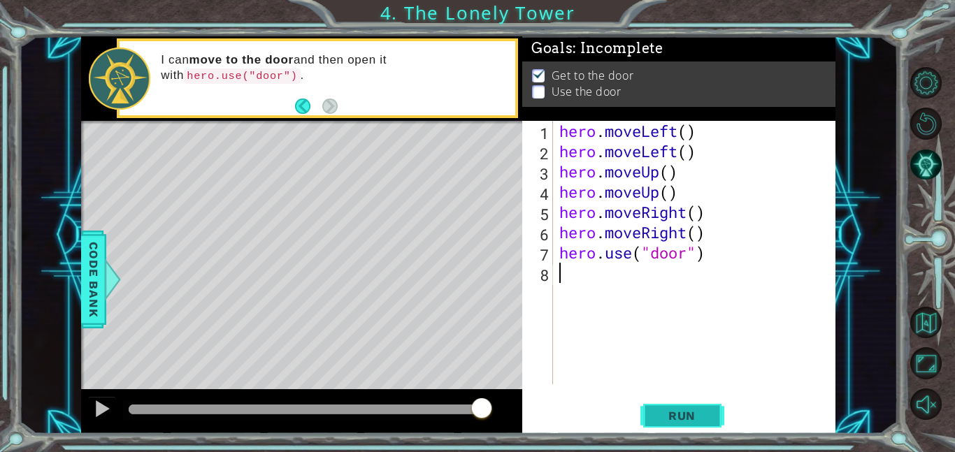
click at [696, 409] on span "Run" at bounding box center [681, 416] width 55 height 14
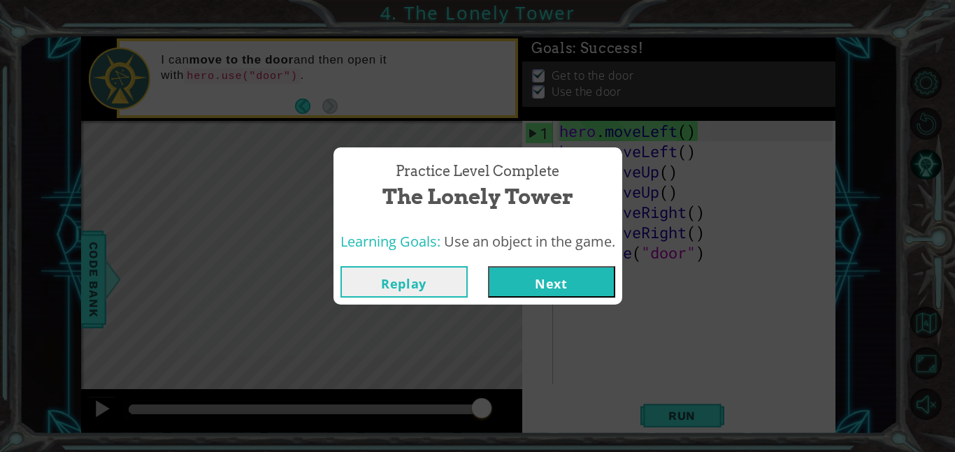
click at [541, 275] on button "Next" at bounding box center [551, 281] width 127 height 31
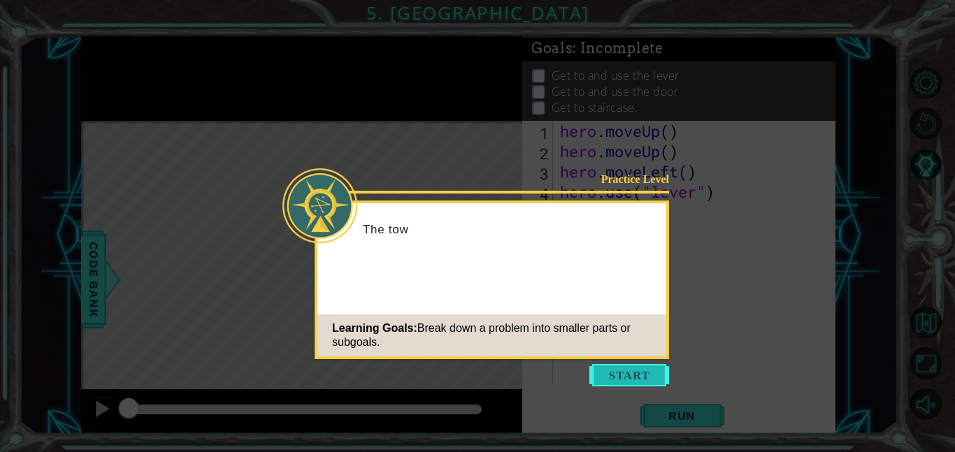
click at [639, 365] on button "Start" at bounding box center [629, 375] width 80 height 22
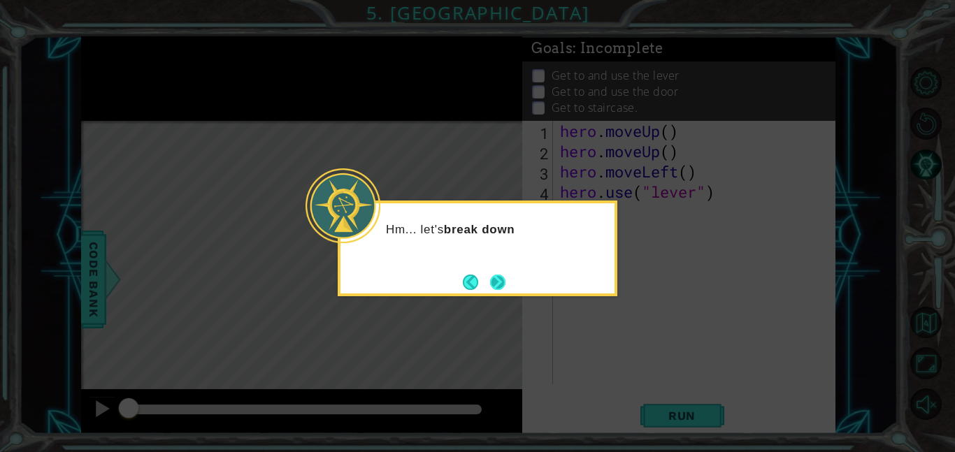
click at [509, 292] on button "Next" at bounding box center [498, 282] width 22 height 22
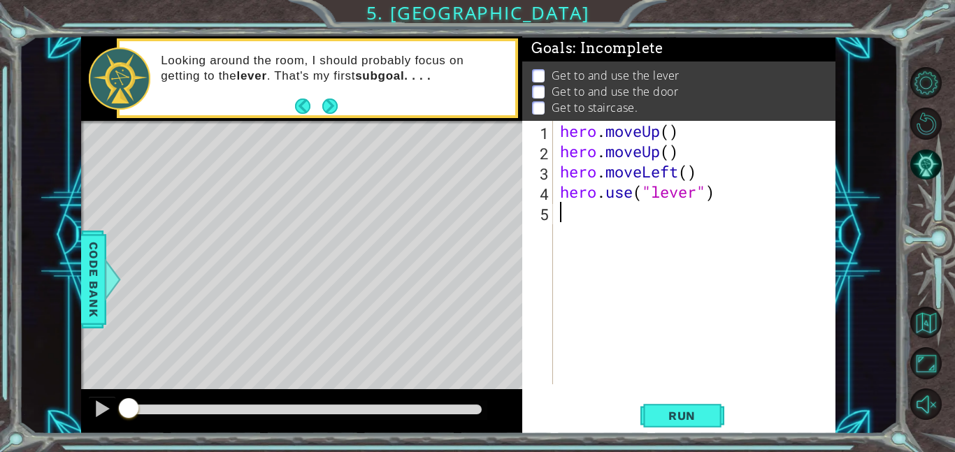
type textarea "r"
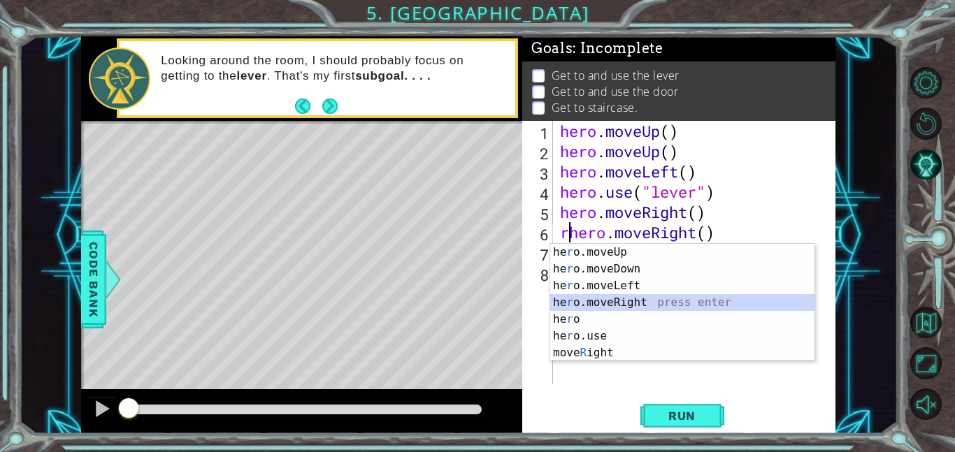
type textarea "hero.moveRight().moveRight()"
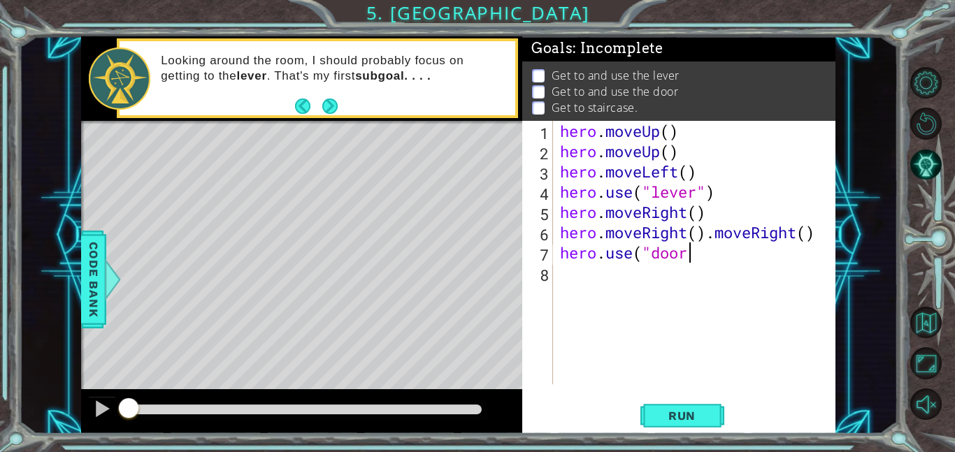
scroll to position [0, 6]
type textarea "hero.use("door")"
click at [701, 427] on button "Run" at bounding box center [682, 415] width 84 height 31
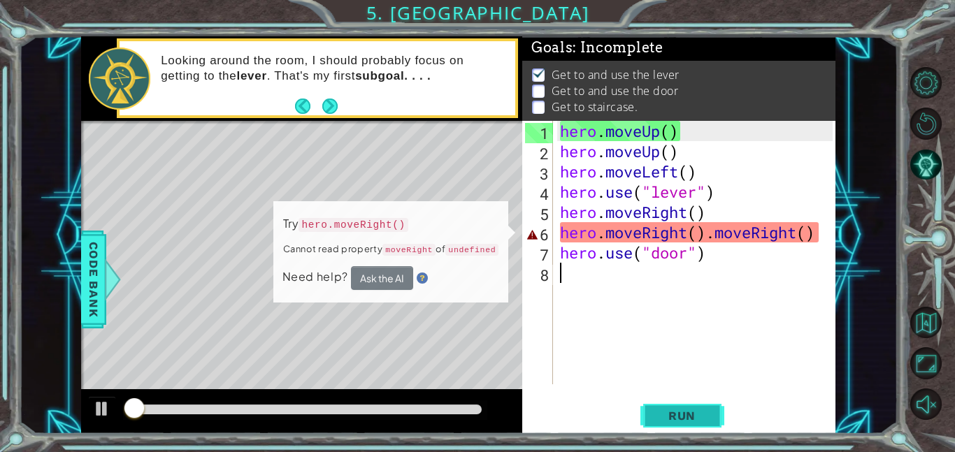
scroll to position [1, 0]
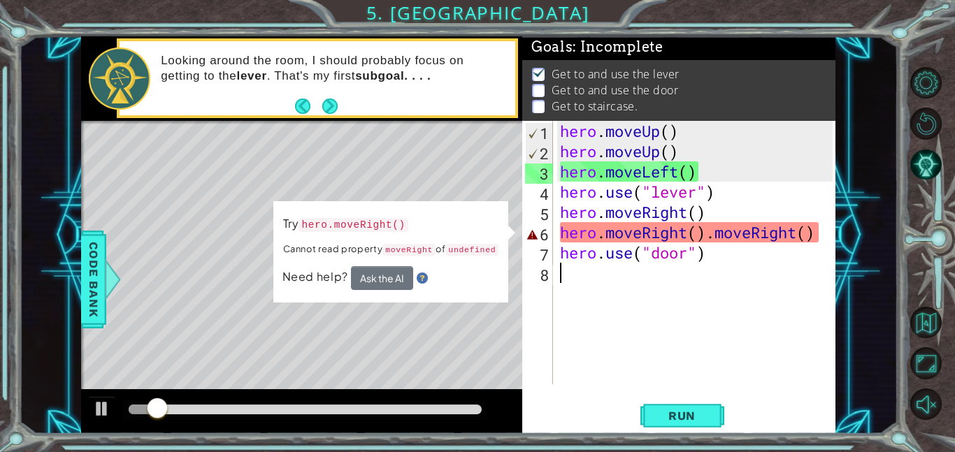
click at [804, 238] on div "hero . moveUp ( ) hero . moveUp ( ) hero . moveLeft ( ) hero . use ( "lever" ) …" at bounding box center [698, 273] width 282 height 304
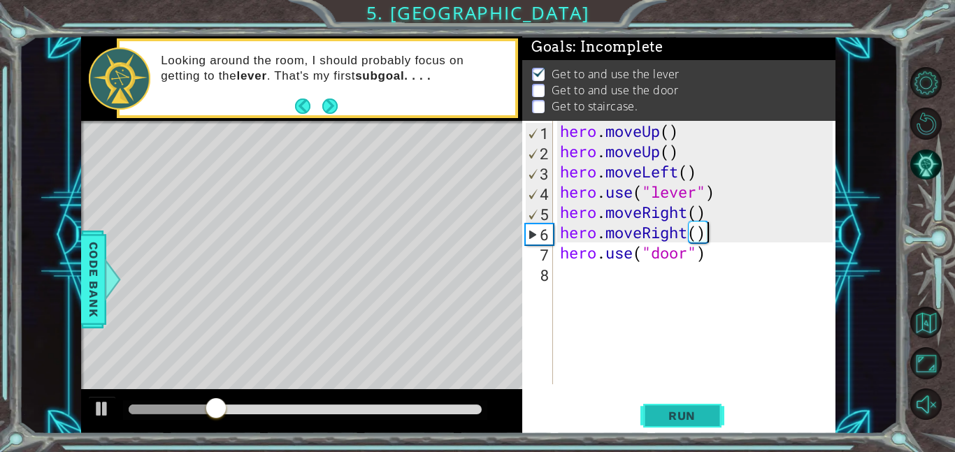
click at [687, 416] on span "Run" at bounding box center [681, 416] width 55 height 14
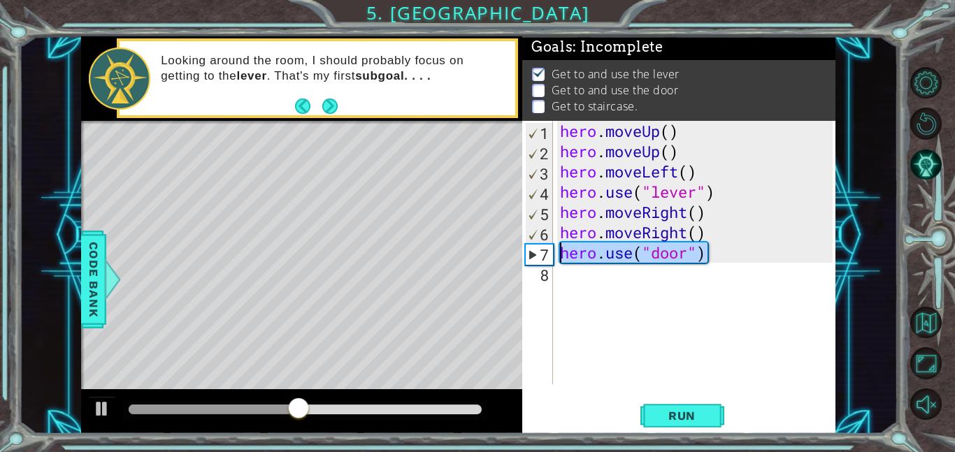
drag, startPoint x: 721, startPoint y: 258, endPoint x: 553, endPoint y: 256, distance: 167.8
click at [553, 256] on div "hero.moveRight() 1 2 3 4 5 6 7 8 hero . moveUp ( ) hero . moveUp ( ) hero . mov…" at bounding box center [677, 253] width 310 height 264
type textarea "hero.use("door")"
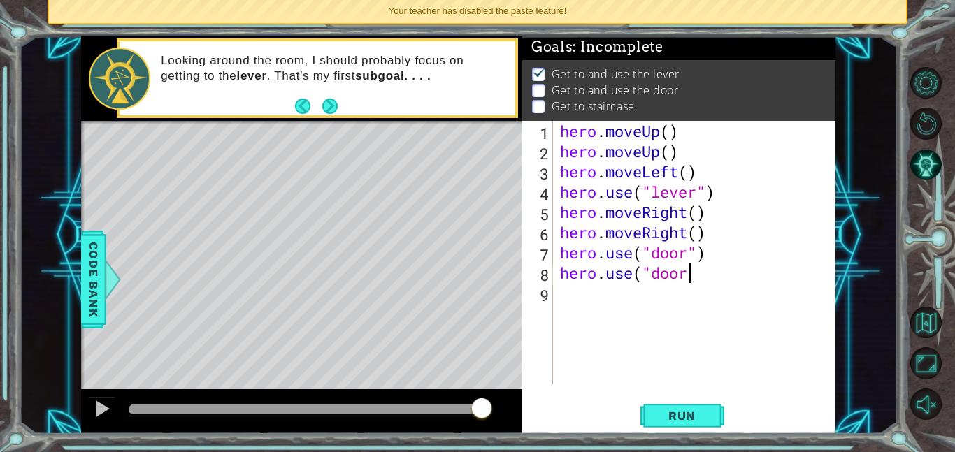
scroll to position [0, 6]
type textarea "hero.use("door")"
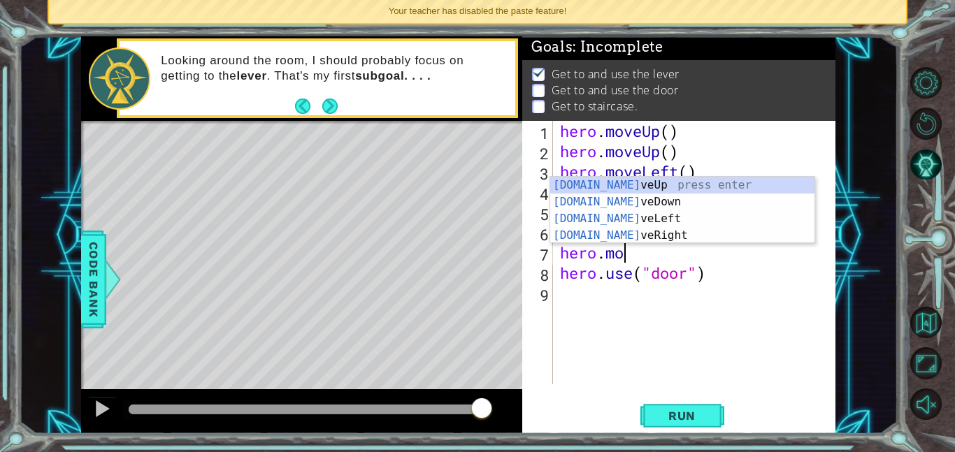
scroll to position [0, 2]
type textarea "hero.mor"
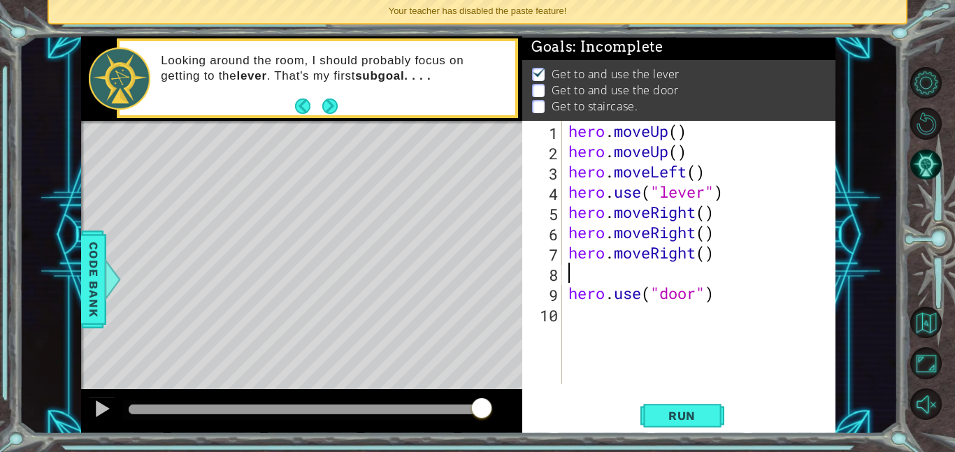
scroll to position [0, 0]
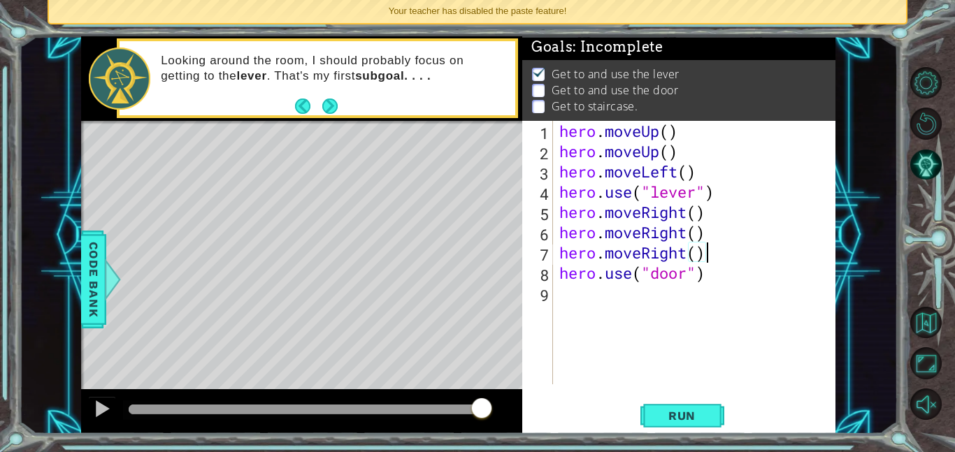
type textarea "hero.use("door")"
click at [701, 416] on span "Run" at bounding box center [681, 416] width 55 height 14
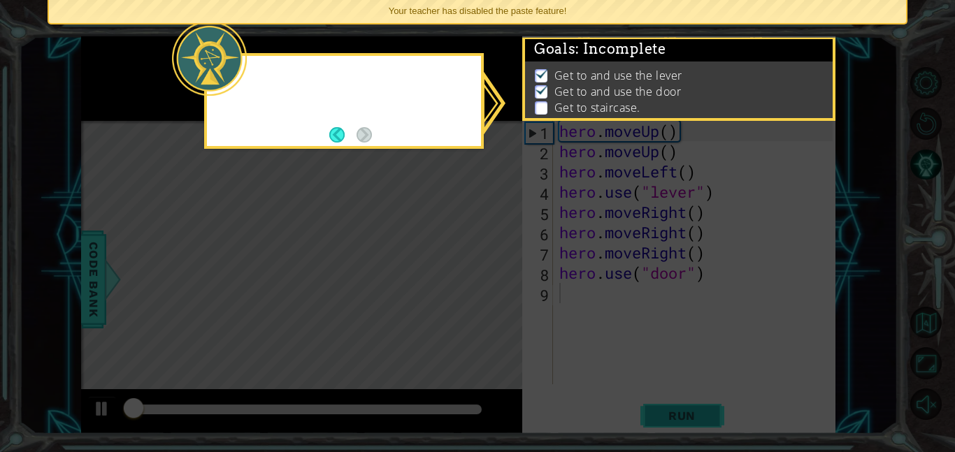
scroll to position [1, 0]
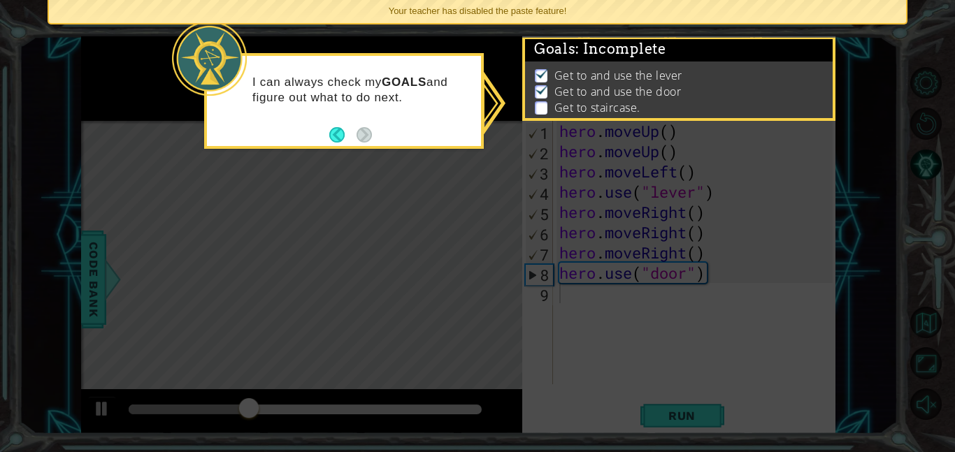
click at [550, 109] on li "Get to staircase." at bounding box center [681, 108] width 292 height 16
click at [586, 450] on icon at bounding box center [477, 226] width 955 height 452
click at [338, 135] on button "Back" at bounding box center [342, 134] width 27 height 15
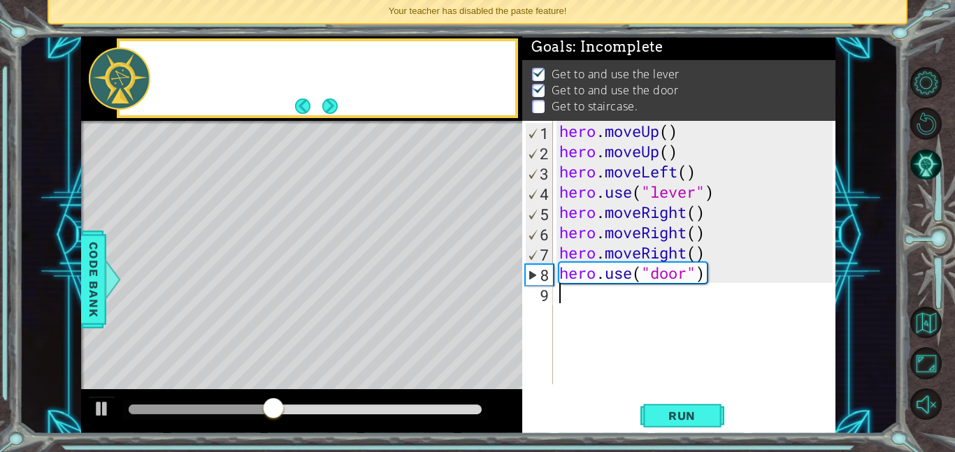
scroll to position [0, 0]
click at [584, 296] on div "hero . moveUp ( ) hero . moveUp ( ) hero . moveLeft ( ) hero . use ( "lever" ) …" at bounding box center [697, 273] width 283 height 304
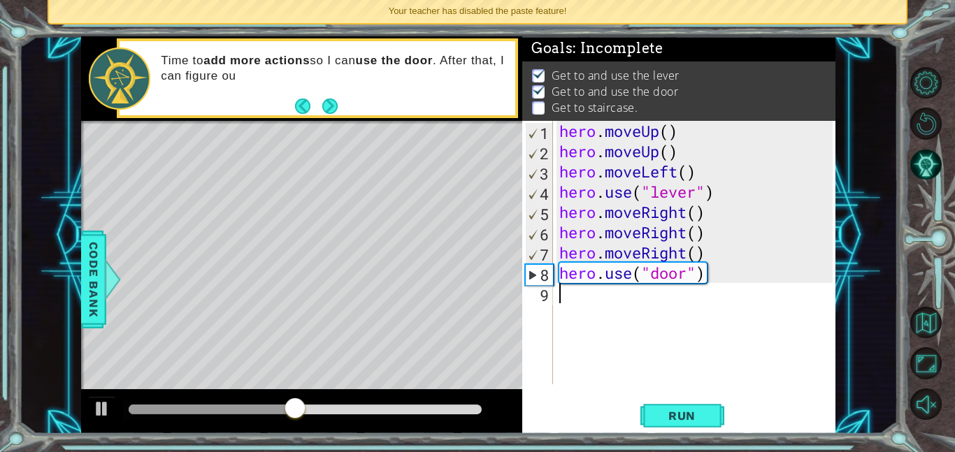
click at [591, 307] on div "hero . moveUp ( ) hero . moveUp ( ) hero . moveLeft ( ) hero . use ( "lever" ) …" at bounding box center [697, 273] width 283 height 304
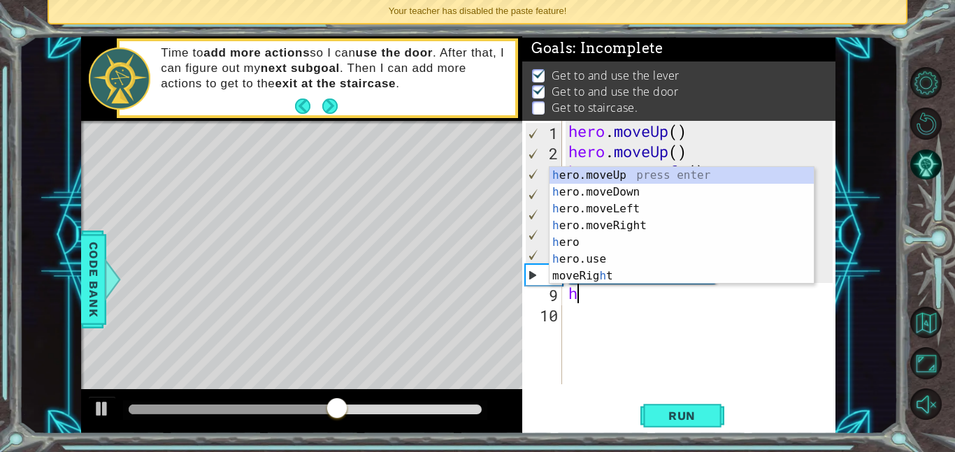
type textarea "her"
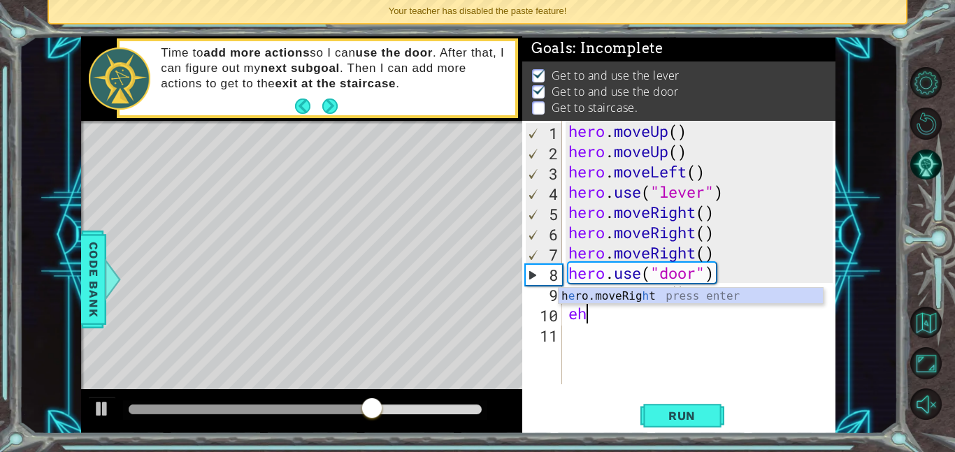
type textarea "e"
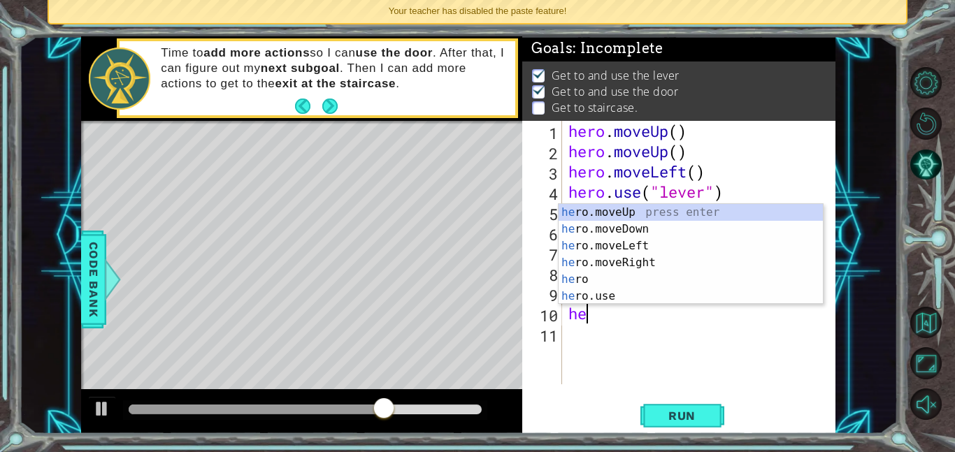
type textarea "her"
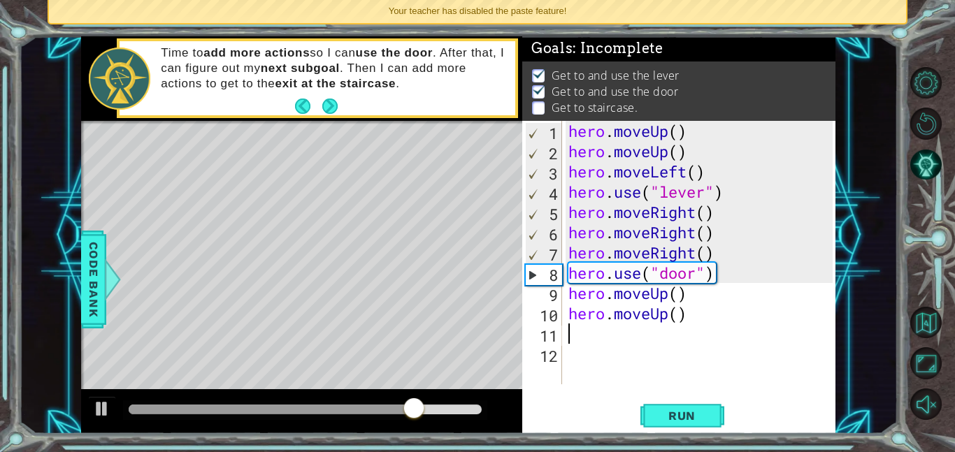
type textarea "h"
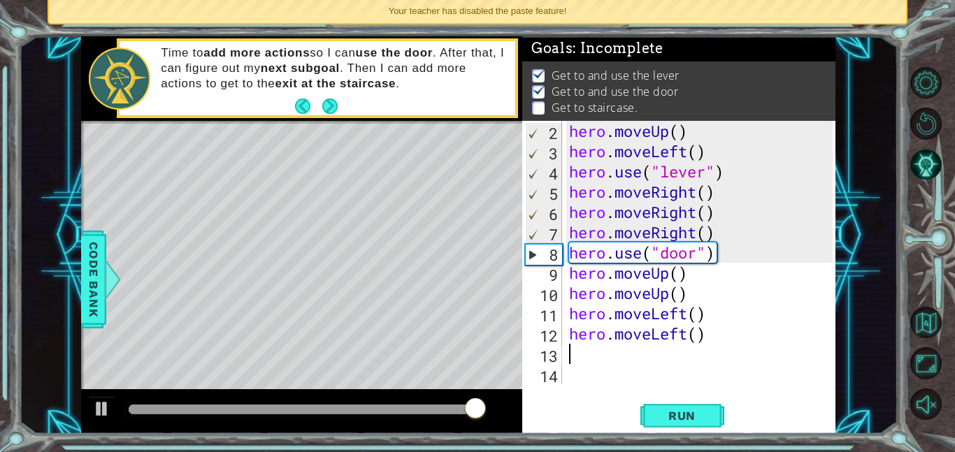
scroll to position [20, 0]
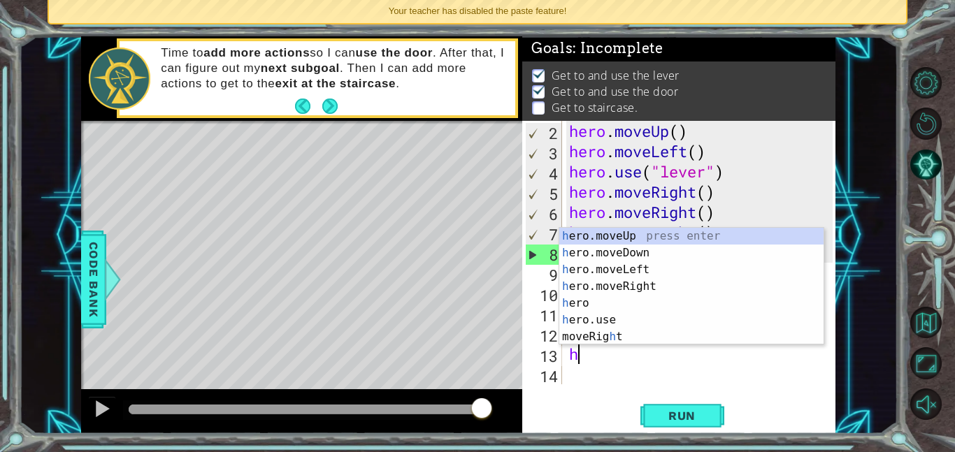
type textarea "h"
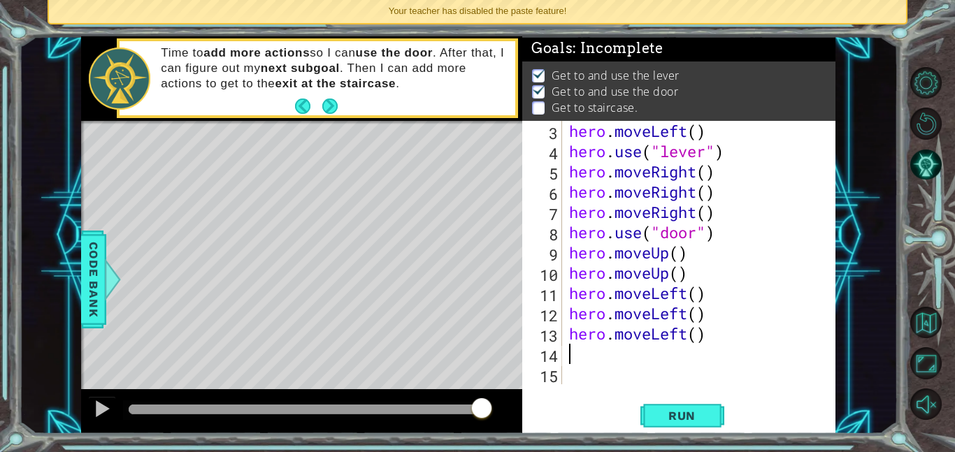
scroll to position [41, 0]
type textarea "h"
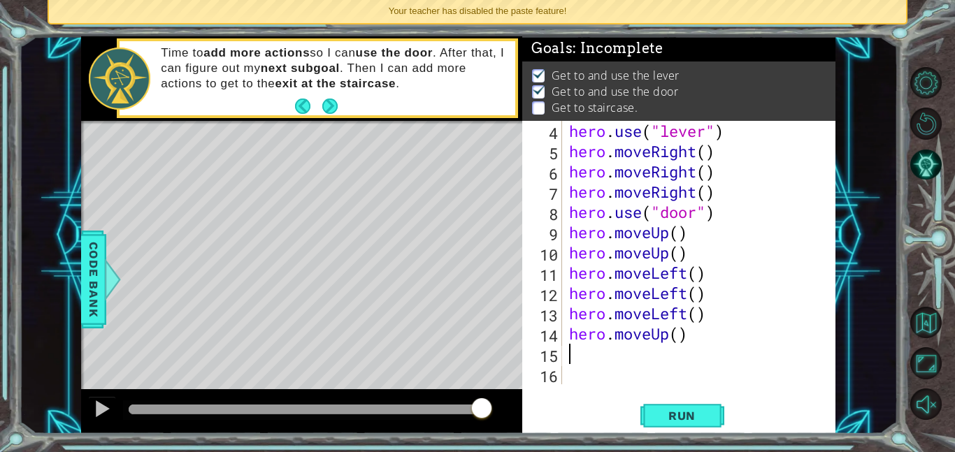
scroll to position [61, 0]
click at [684, 414] on span "Run" at bounding box center [681, 416] width 55 height 14
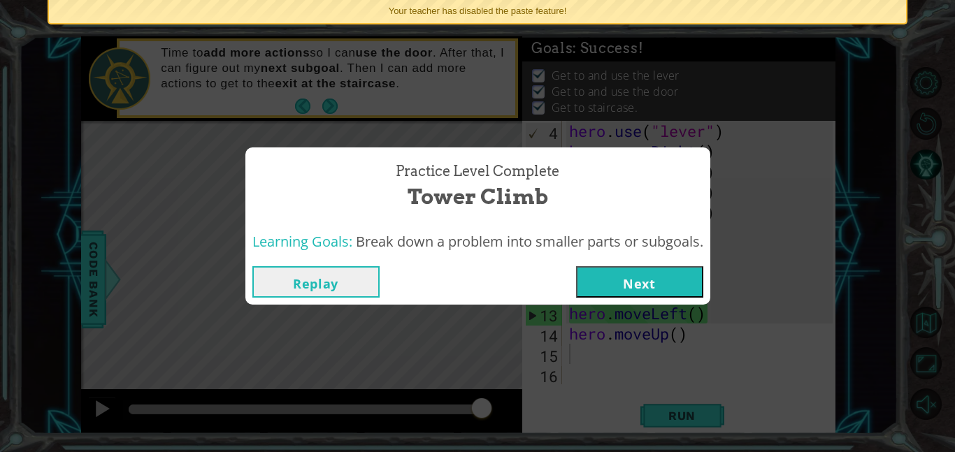
click at [666, 282] on button "Next" at bounding box center [639, 281] width 127 height 31
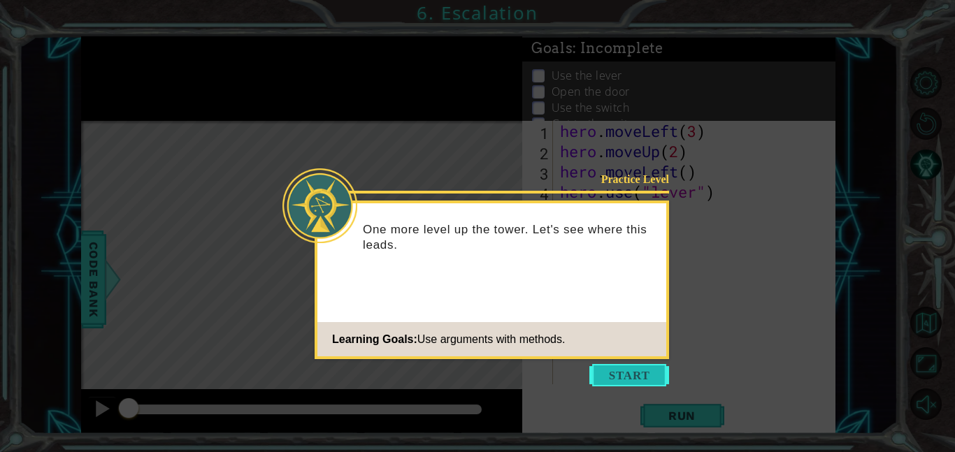
click at [619, 375] on button "Start" at bounding box center [629, 375] width 80 height 22
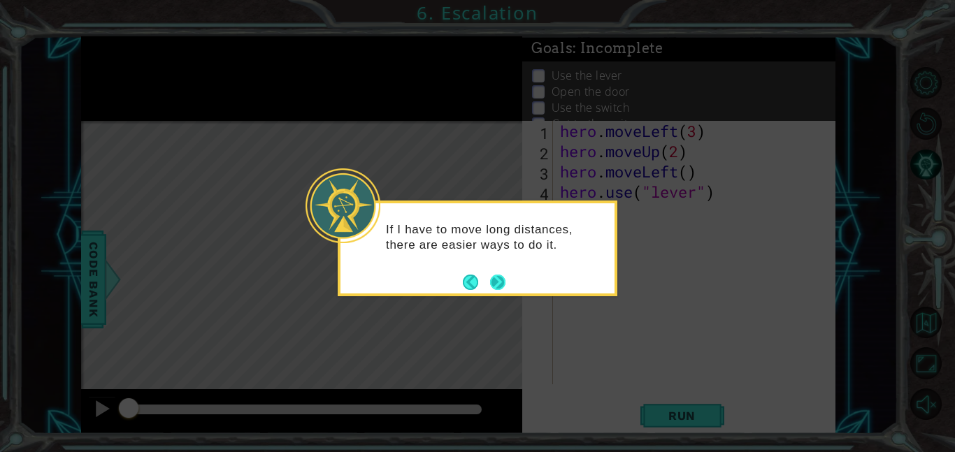
click at [493, 280] on button "Next" at bounding box center [498, 282] width 18 height 18
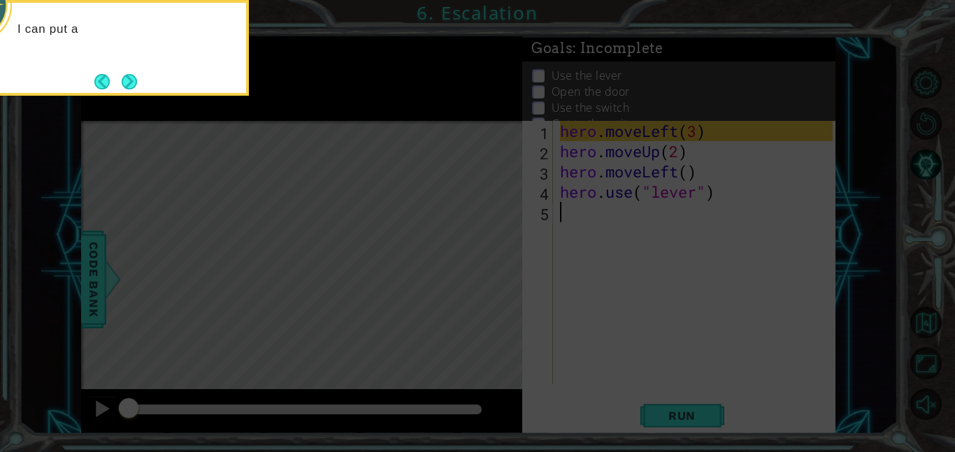
click at [585, 250] on icon at bounding box center [477, 67] width 955 height 769
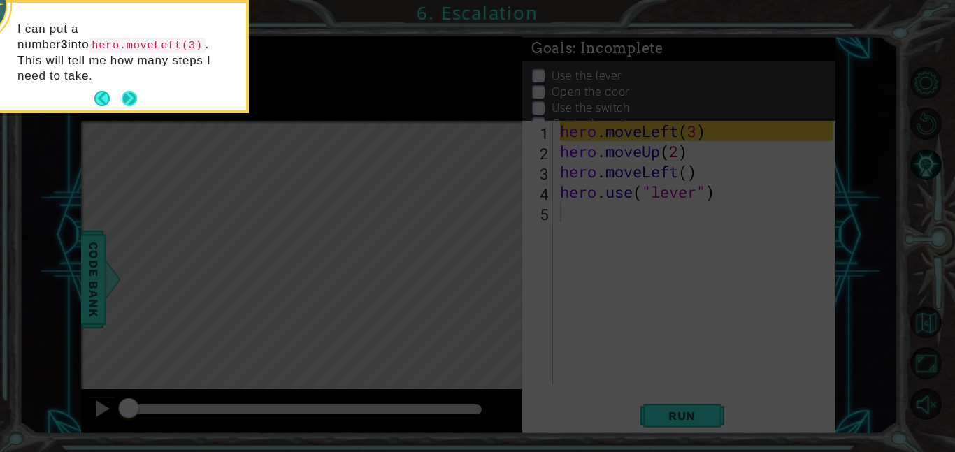
click at [133, 88] on button "Next" at bounding box center [129, 99] width 22 height 22
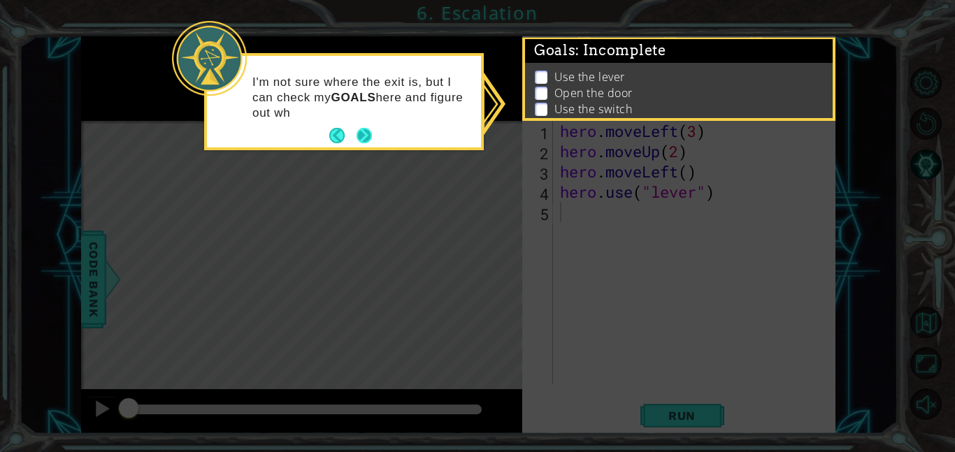
click at [363, 139] on button "Next" at bounding box center [364, 137] width 20 height 20
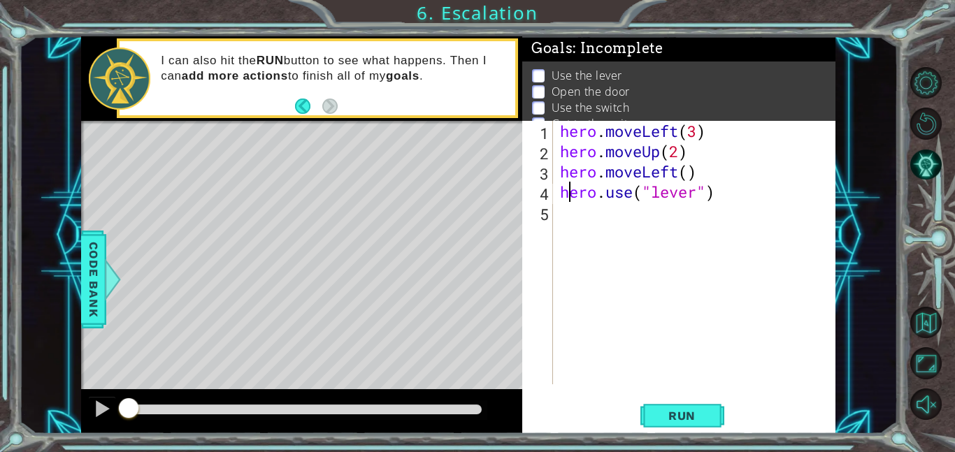
type textarea "hero.moveLeft()"
click at [563, 213] on div "hero . moveLeft ( 3 ) hero . moveUp ( 2 ) hero . moveLeft ( ) hero . use ( "lev…" at bounding box center [698, 273] width 282 height 304
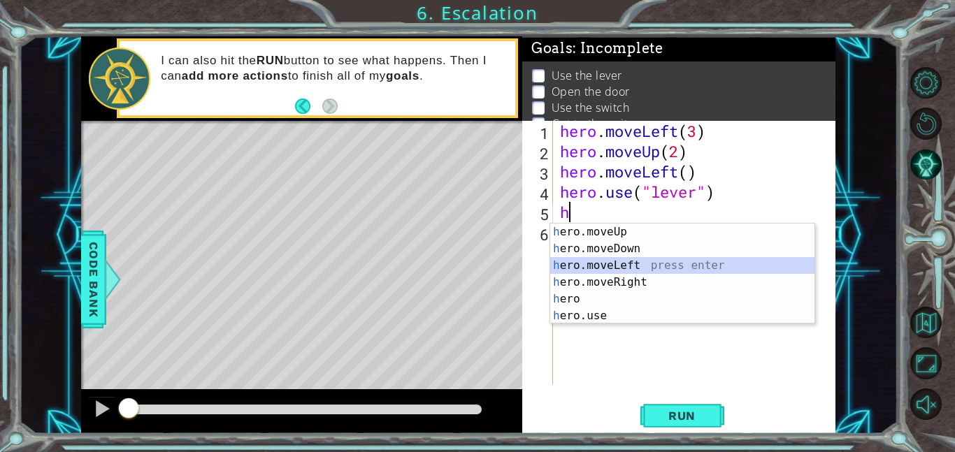
type textarea "hero.moveLeft(1)"
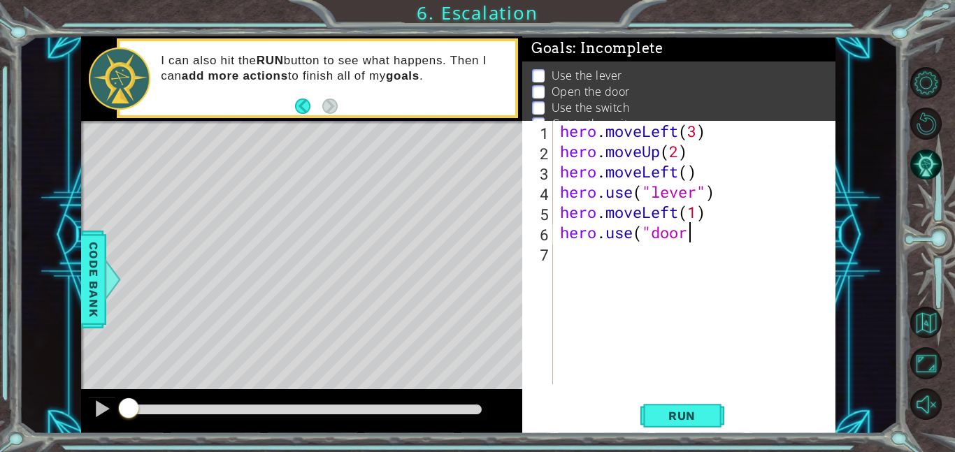
scroll to position [0, 6]
type textarea "hero.use("door")"
click at [668, 415] on span "Run" at bounding box center [681, 416] width 55 height 14
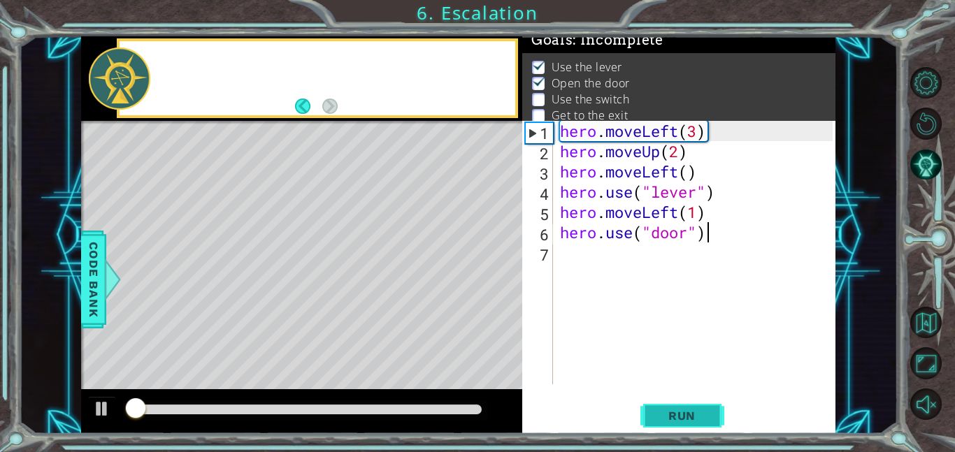
scroll to position [9, 0]
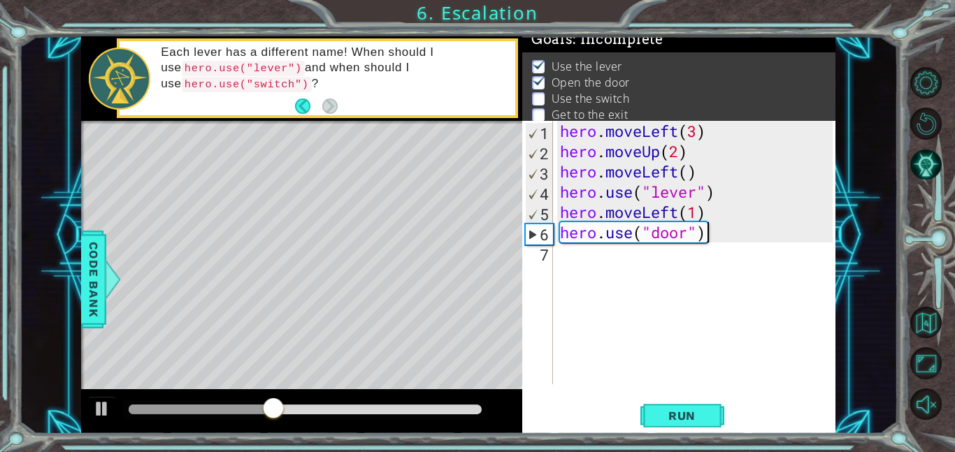
click at [585, 271] on div "hero . moveLeft ( 3 ) hero . moveUp ( 2 ) hero . moveLeft ( ) hero . use ( "lev…" at bounding box center [698, 273] width 282 height 304
type textarea "hero.moveUp(1)"
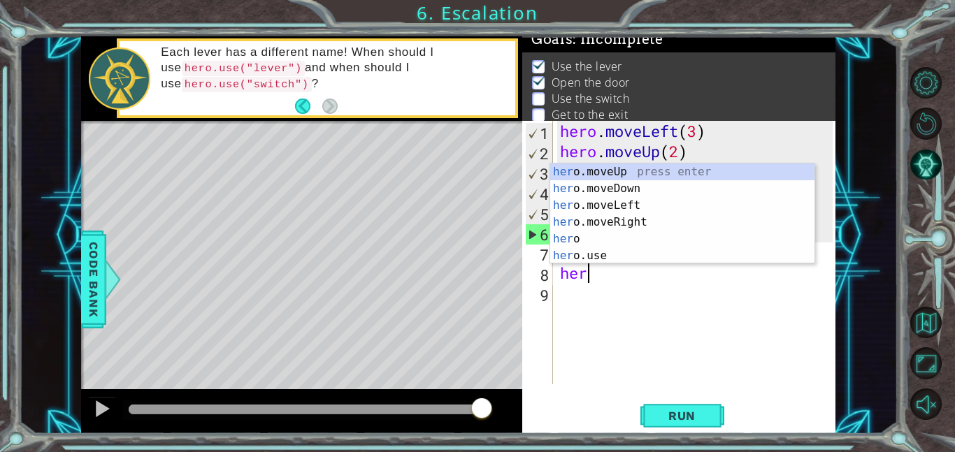
type textarea "her"
